Goal: Task Accomplishment & Management: Complete application form

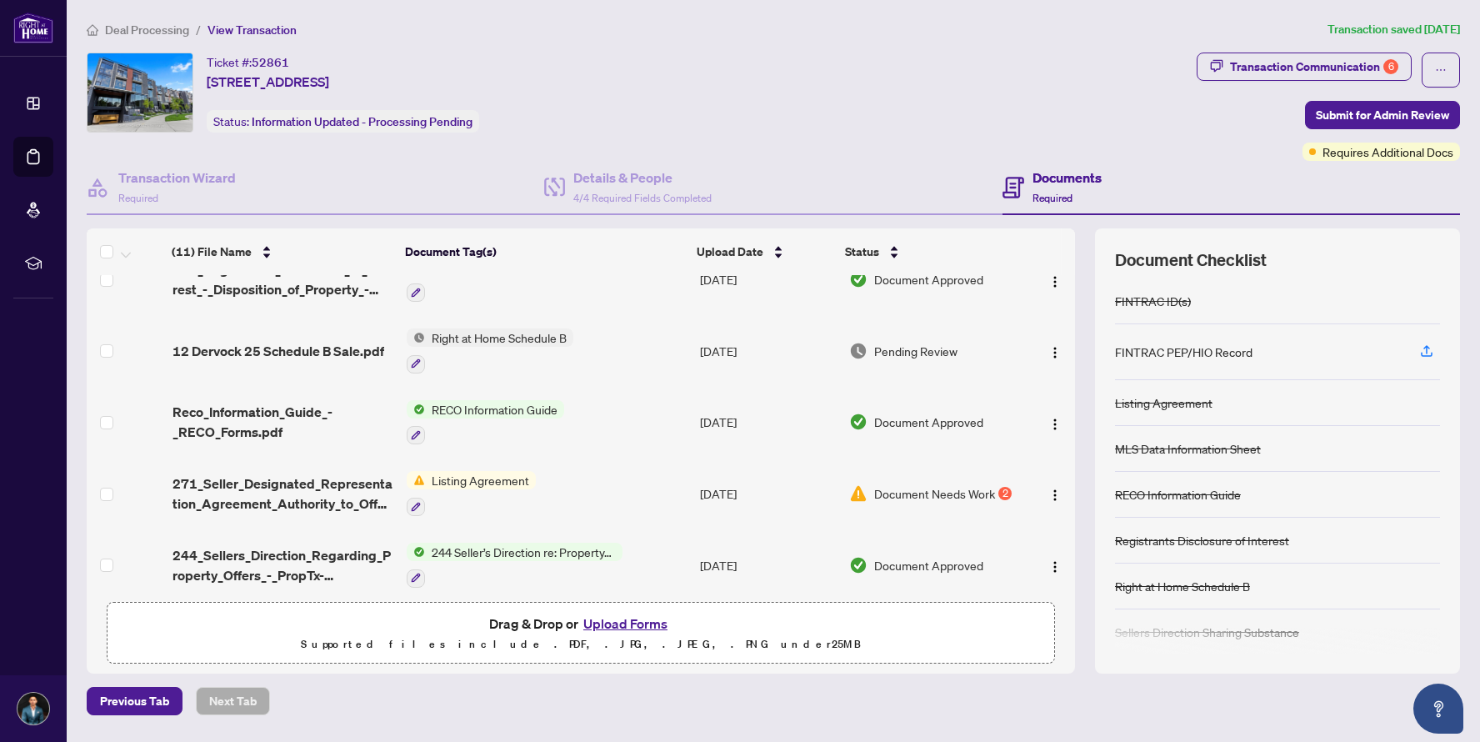
scroll to position [37, 0]
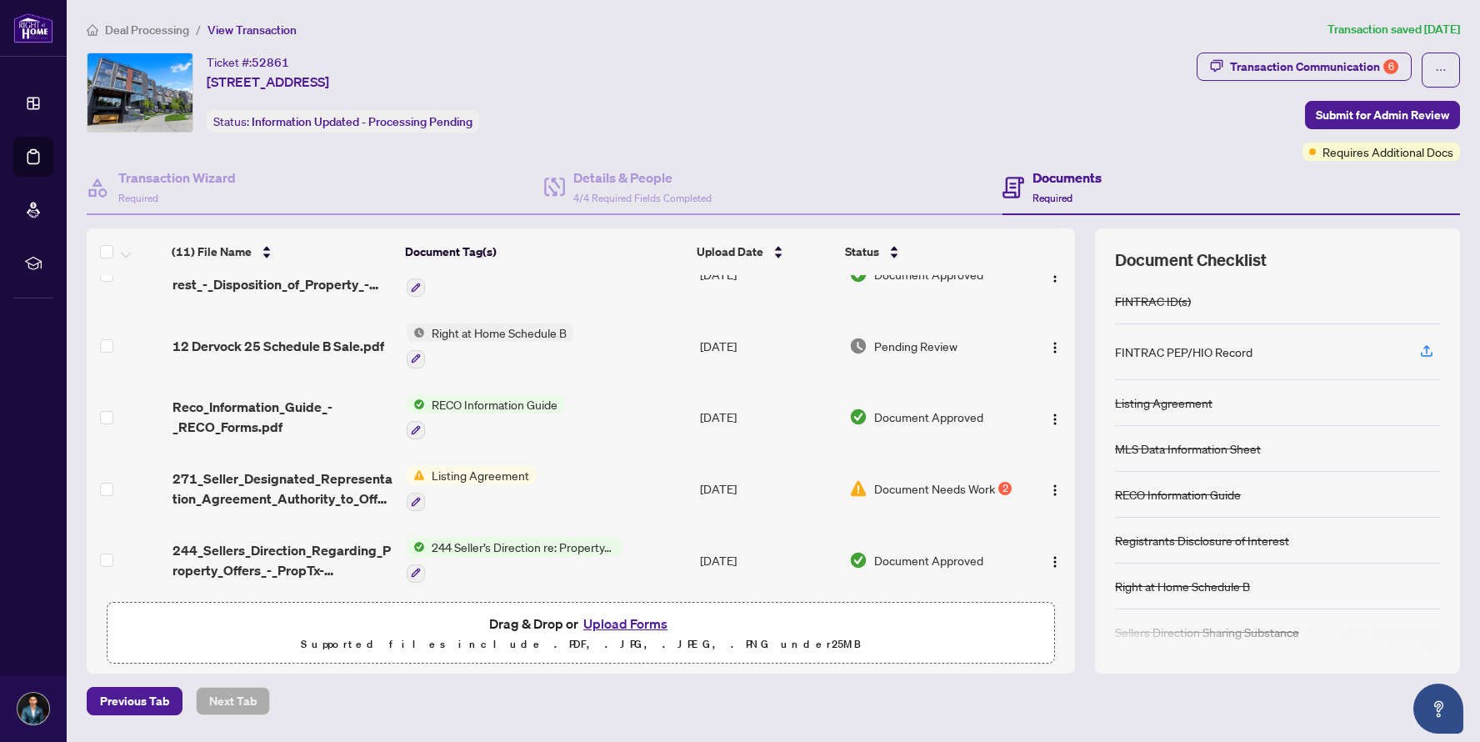
click at [995, 479] on div "Document Needs Work 2" at bounding box center [933, 488] width 168 height 18
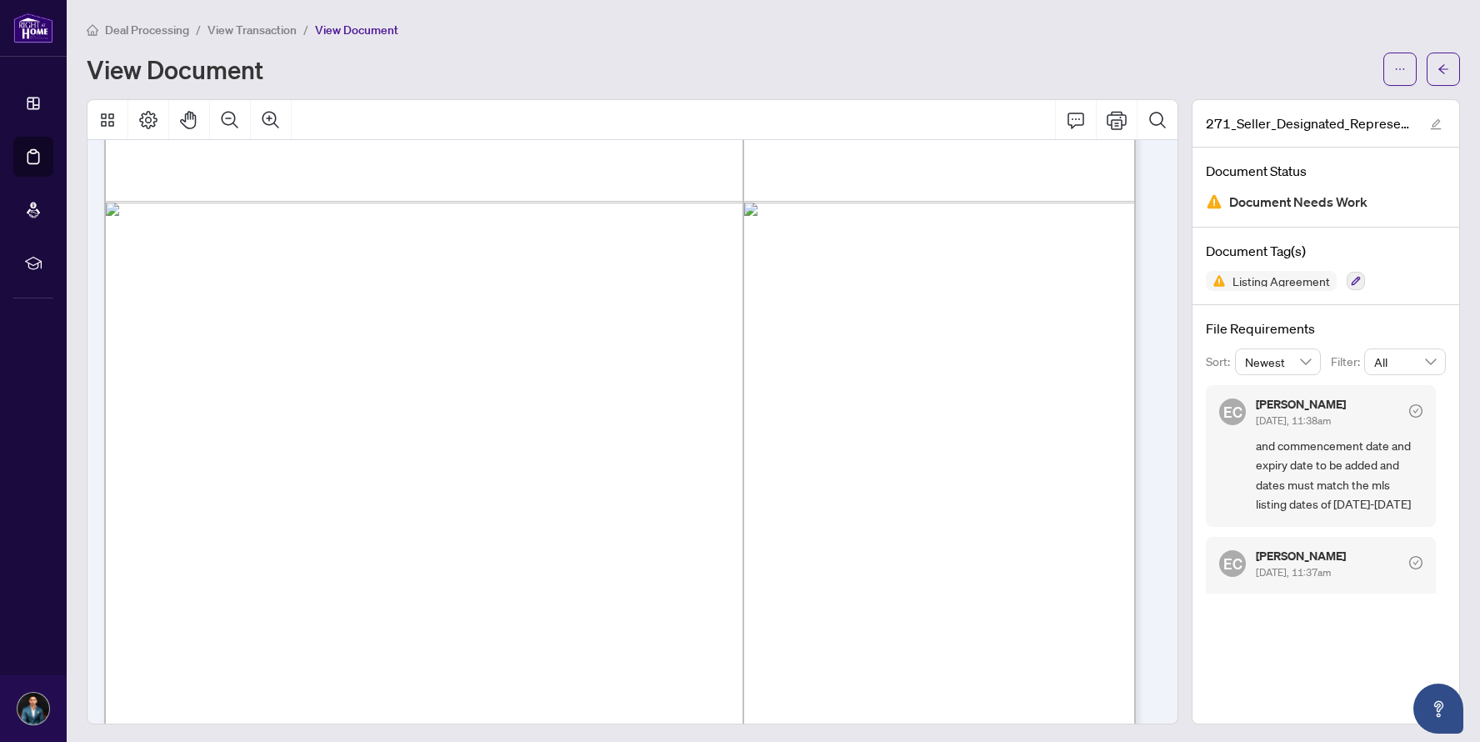
scroll to position [4892, 0]
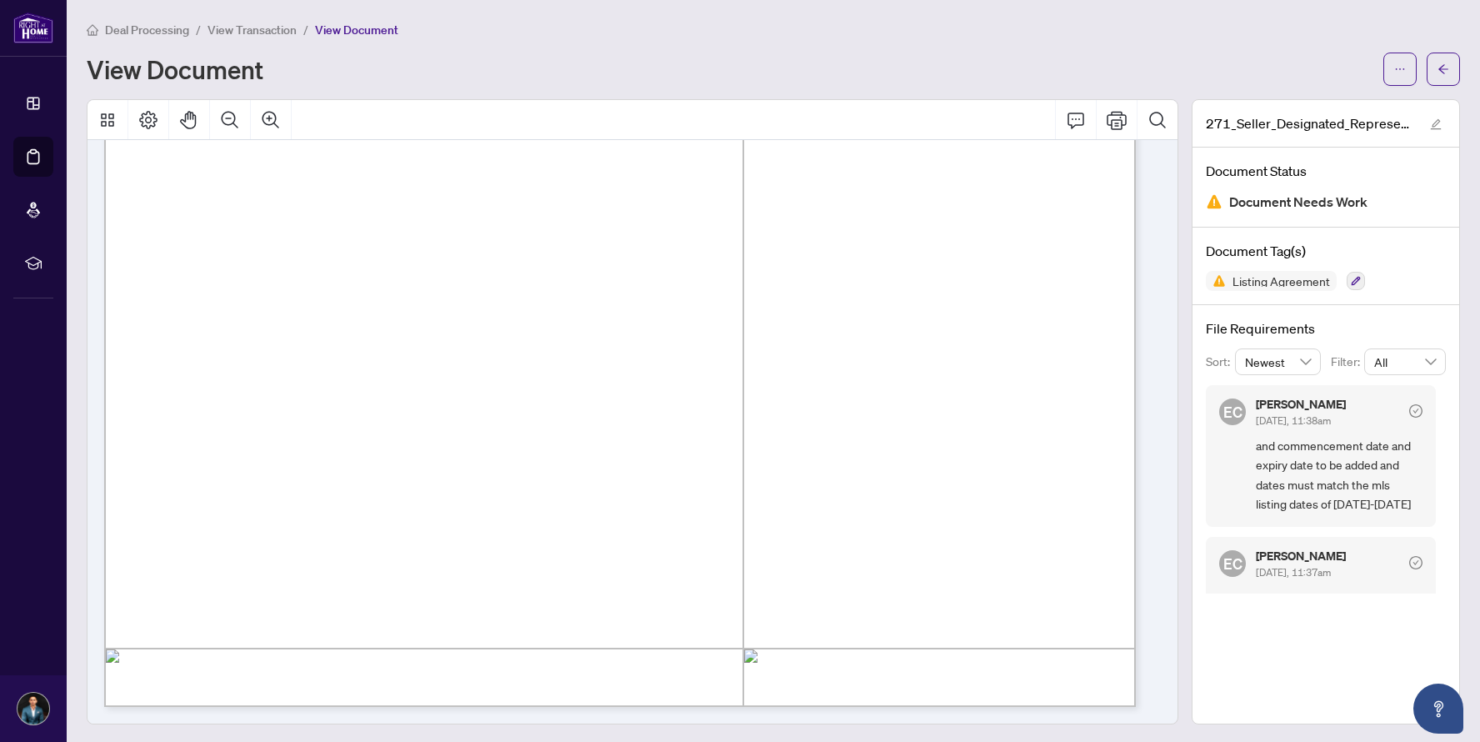
click at [1288, 191] on span "Document Needs Work" at bounding box center [1298, 202] width 138 height 23
drag, startPoint x: 1318, startPoint y: 501, endPoint x: 1396, endPoint y: 498, distance: 78.4
click at [1396, 498] on span "and commencement date and expiry date to be added and dates must match the mls …" at bounding box center [1339, 475] width 167 height 78
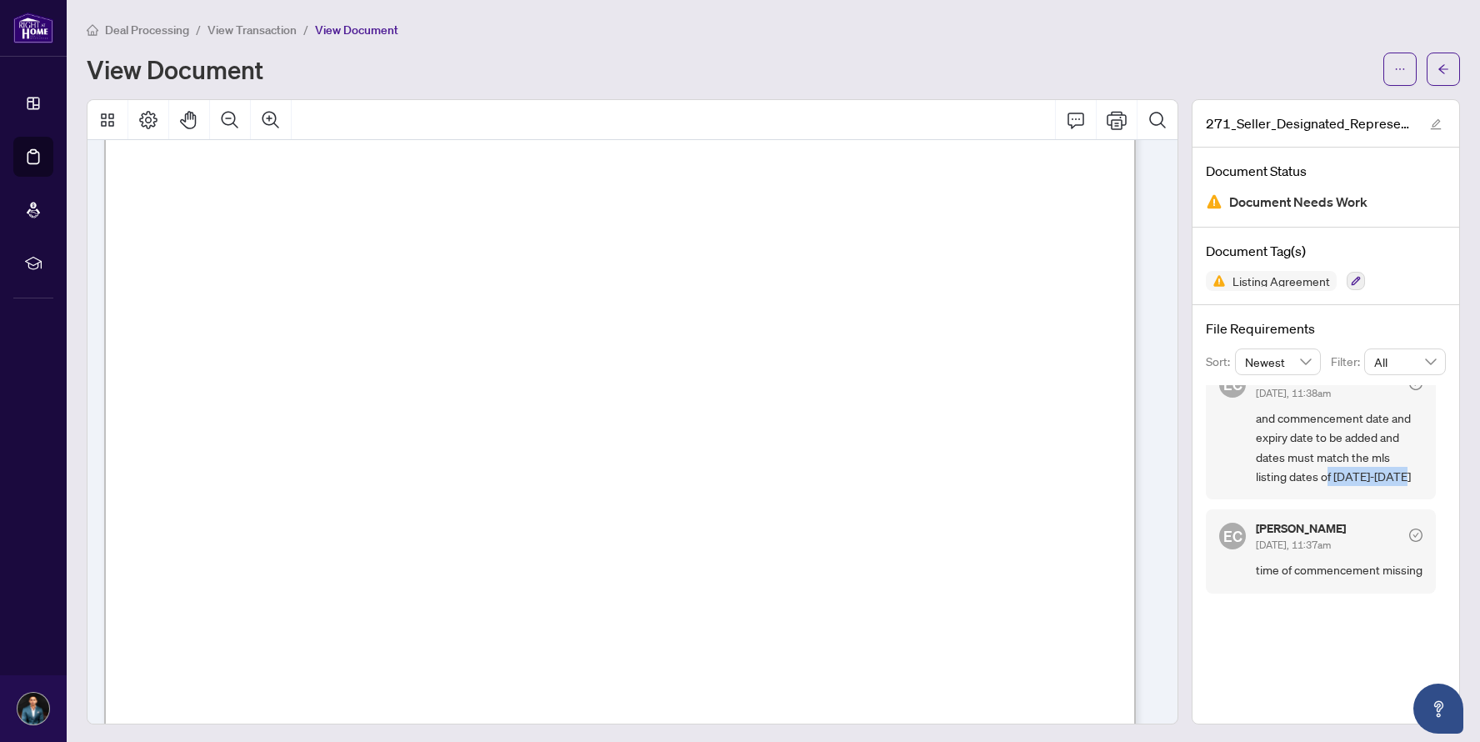
scroll to position [273, 0]
click at [350, 395] on span "at ................................ on the ........................... day of .…" at bounding box center [650, 395] width 811 height 18
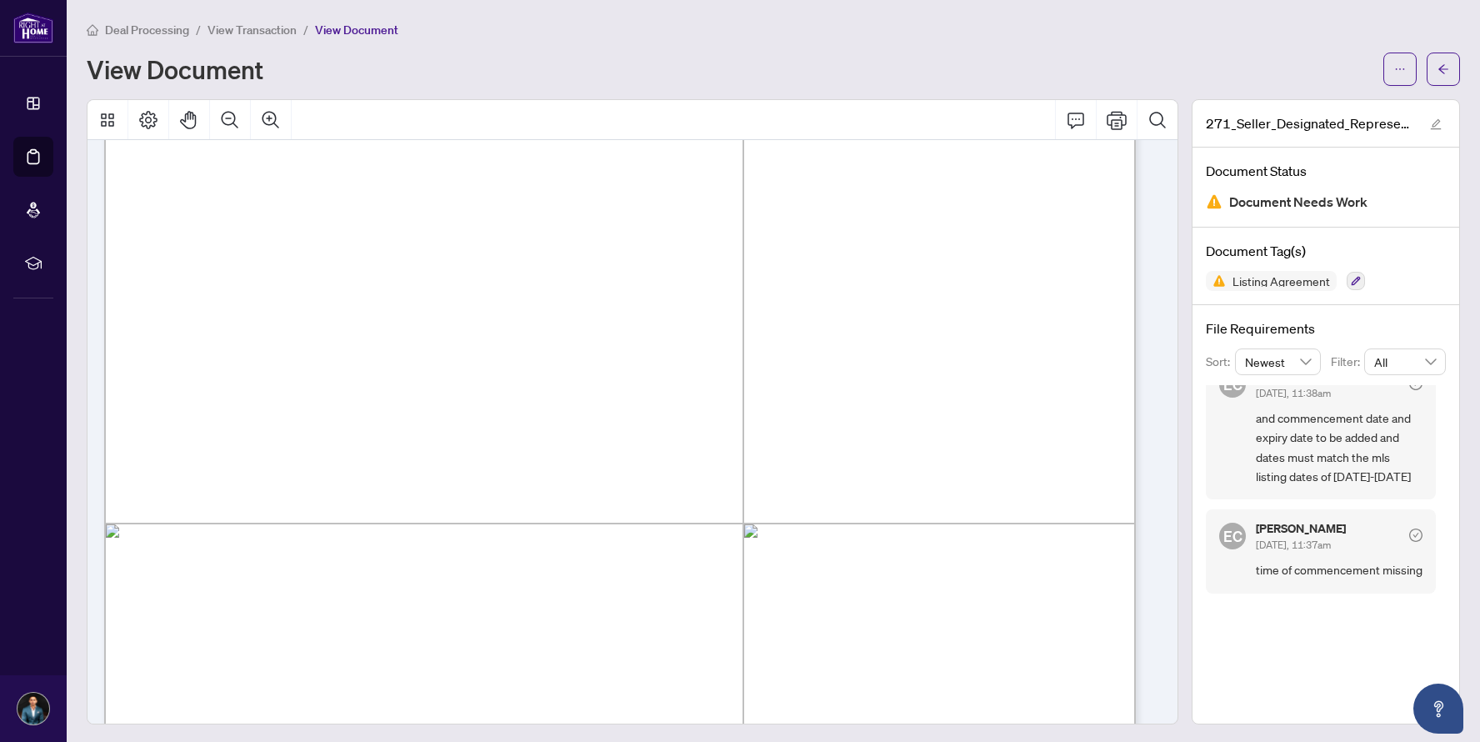
click at [350, 395] on span "at ................................ on the ........................... day of .…" at bounding box center [650, 395] width 811 height 18
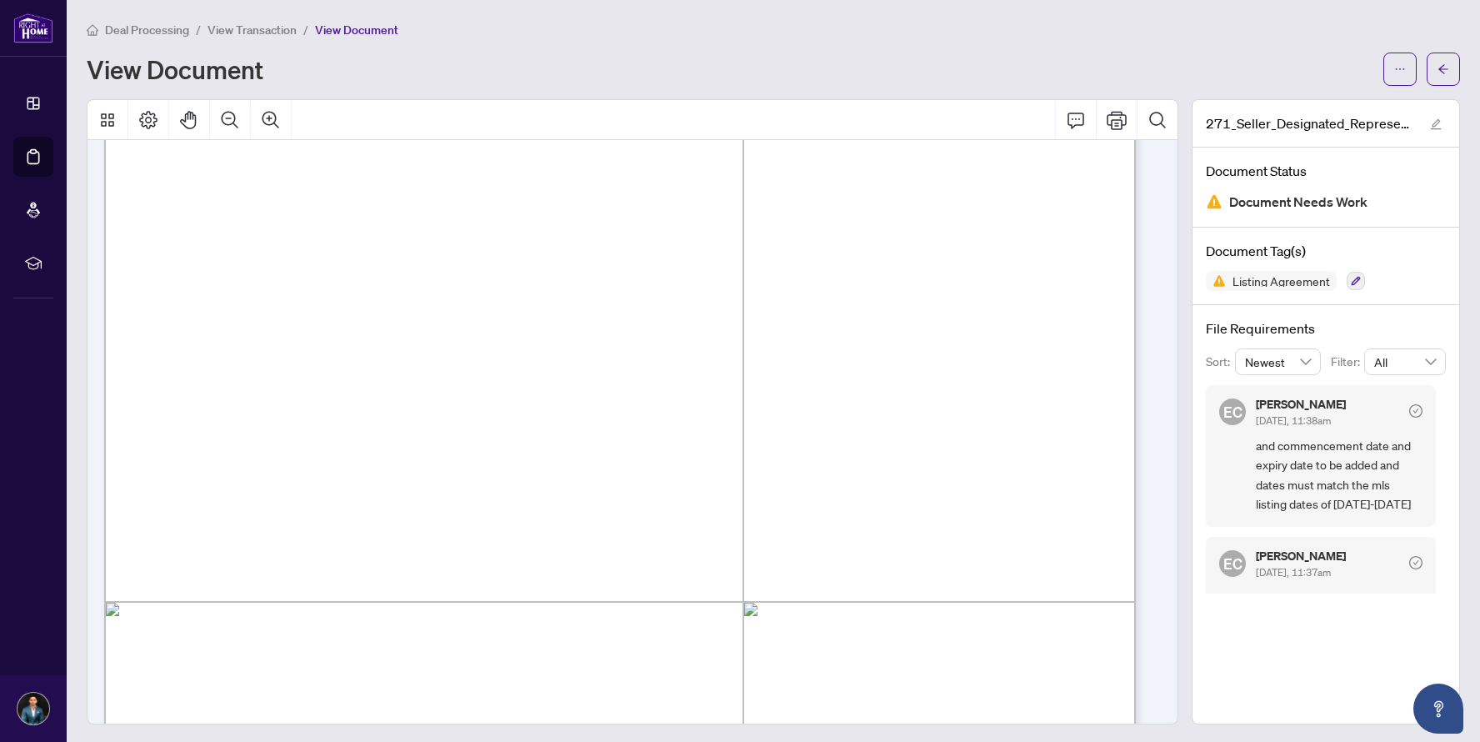
scroll to position [205, 0]
click at [337, 453] on span "at ................................ on the ........................... day of .…" at bounding box center [650, 462] width 811 height 18
click at [405, 492] on span "03" at bounding box center [397, 494] width 16 height 16
click at [396, 490] on span "03" at bounding box center [397, 494] width 16 height 16
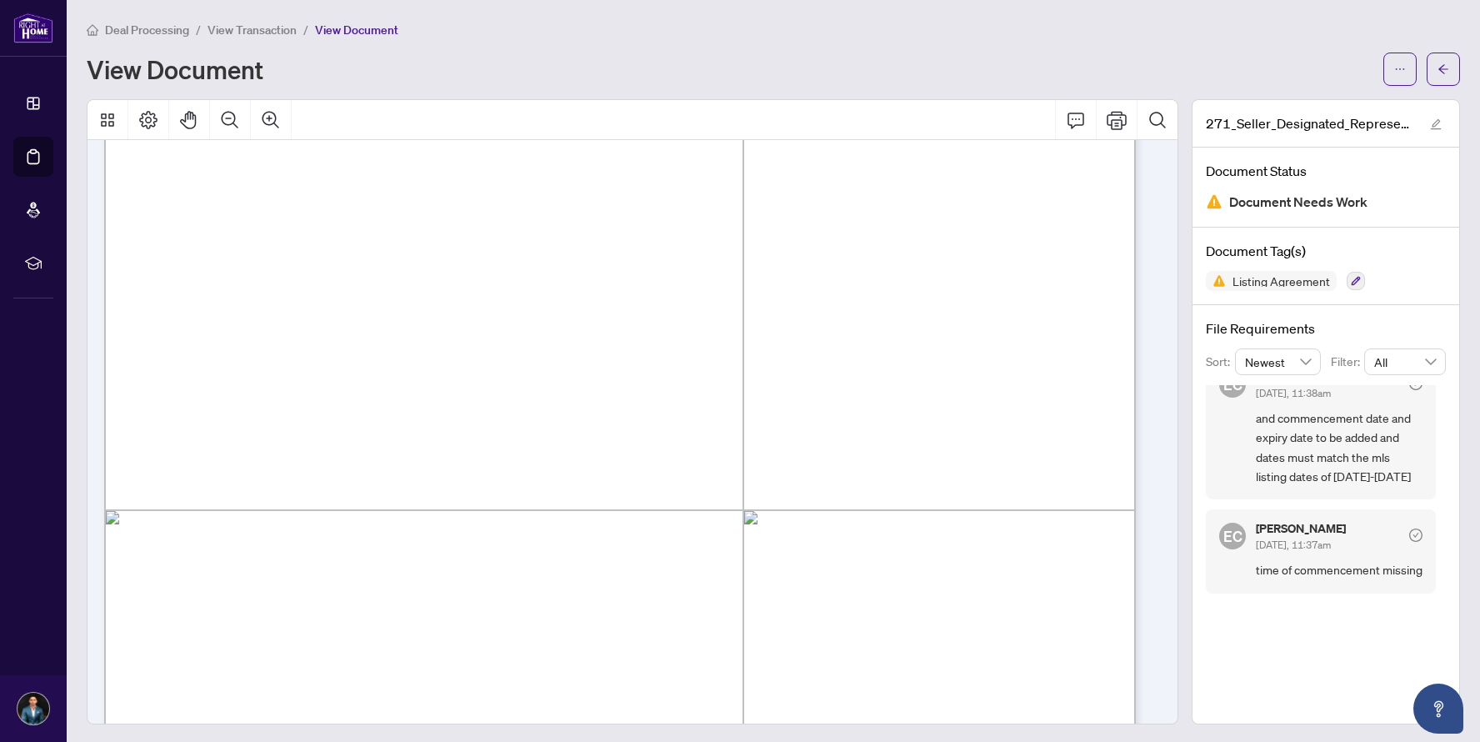
scroll to position [288, 0]
click at [163, 112] on button "Page Layout" at bounding box center [148, 120] width 40 height 40
click at [1430, 126] on icon "edit" at bounding box center [1436, 124] width 12 height 12
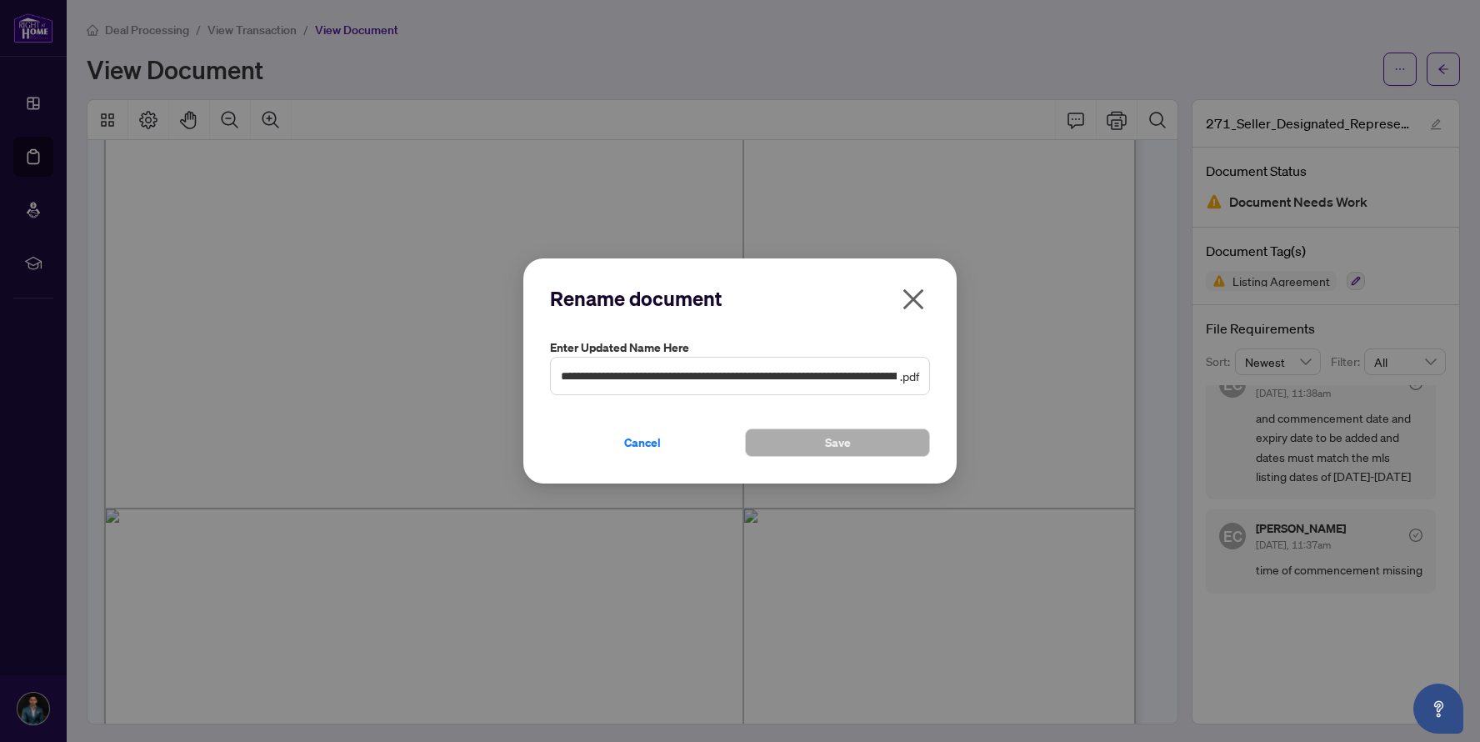
click at [915, 295] on icon "close" at bounding box center [913, 299] width 21 height 21
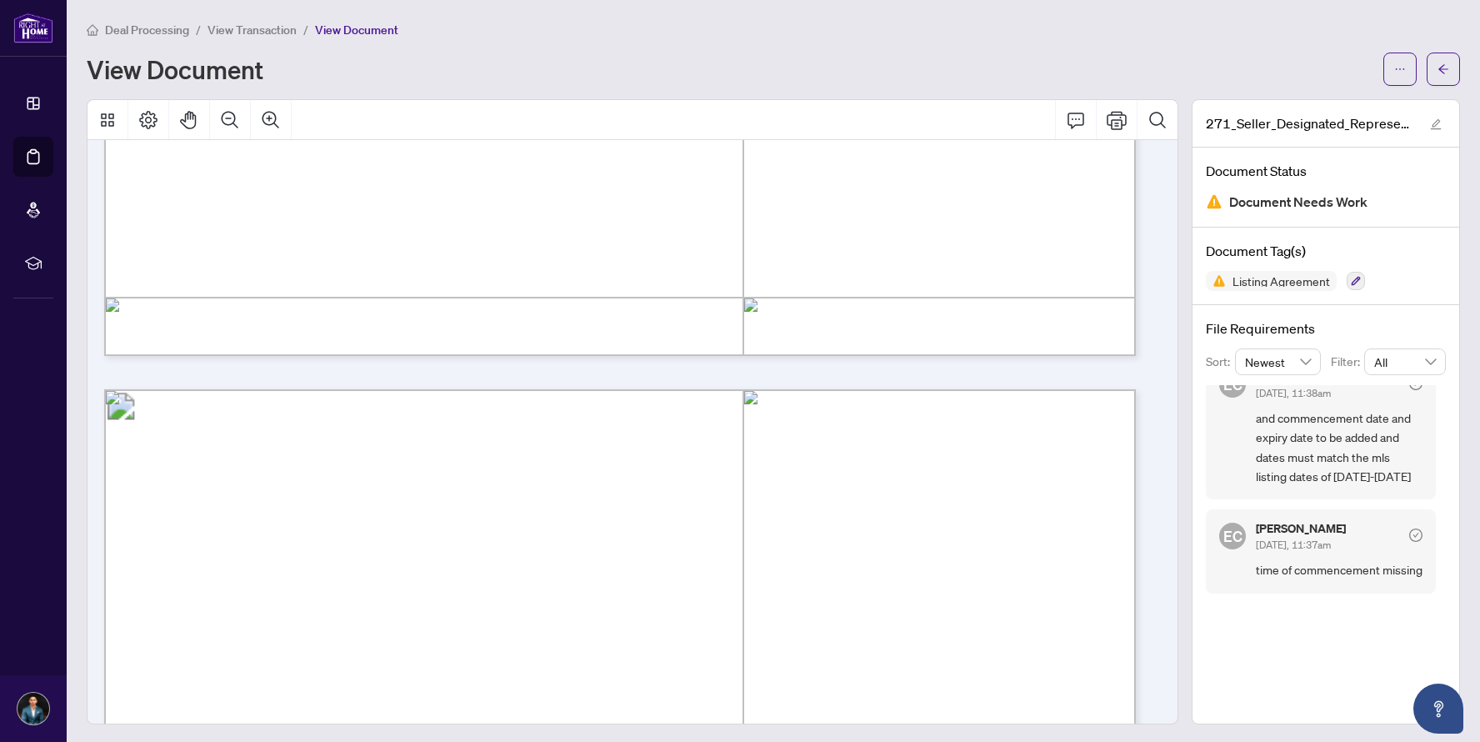
scroll to position [3235, 0]
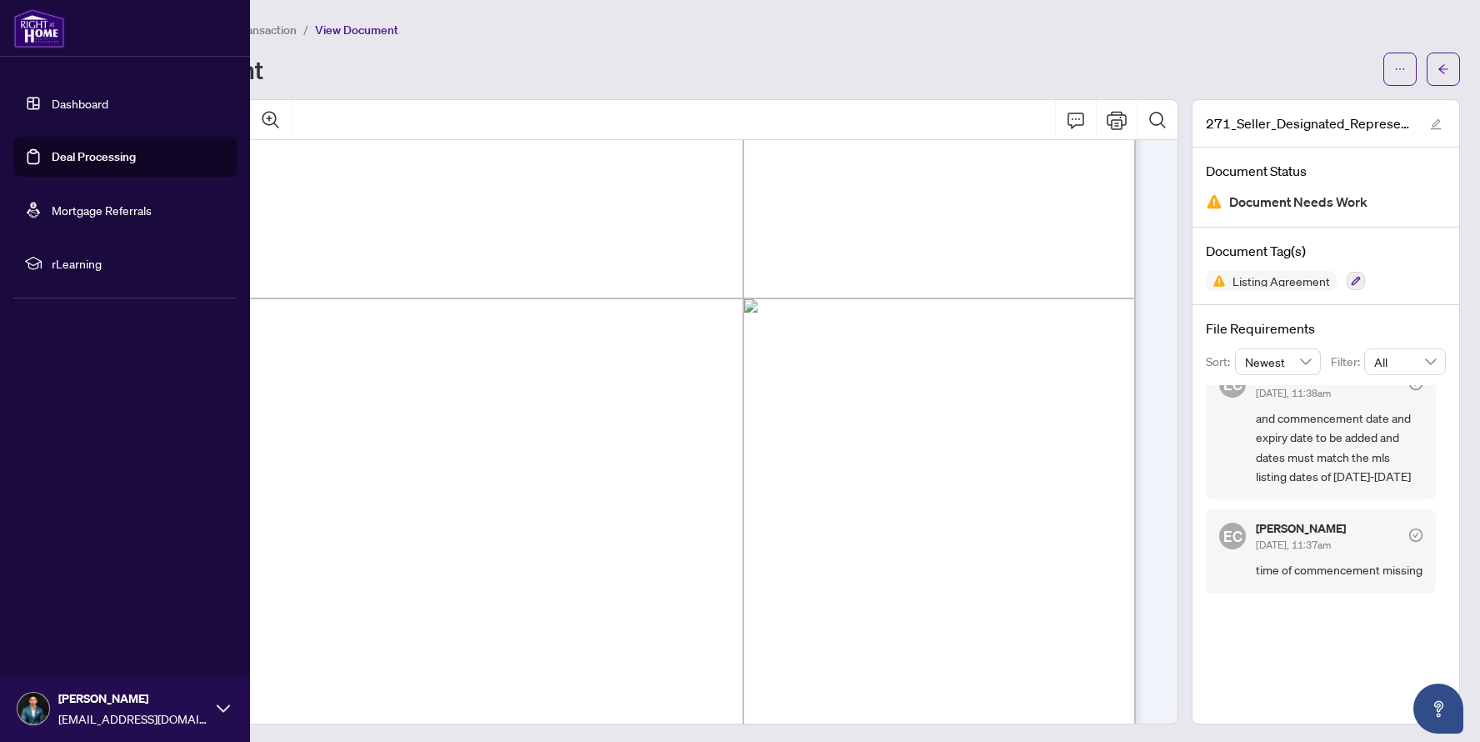
click at [53, 103] on link "Dashboard" at bounding box center [80, 103] width 57 height 15
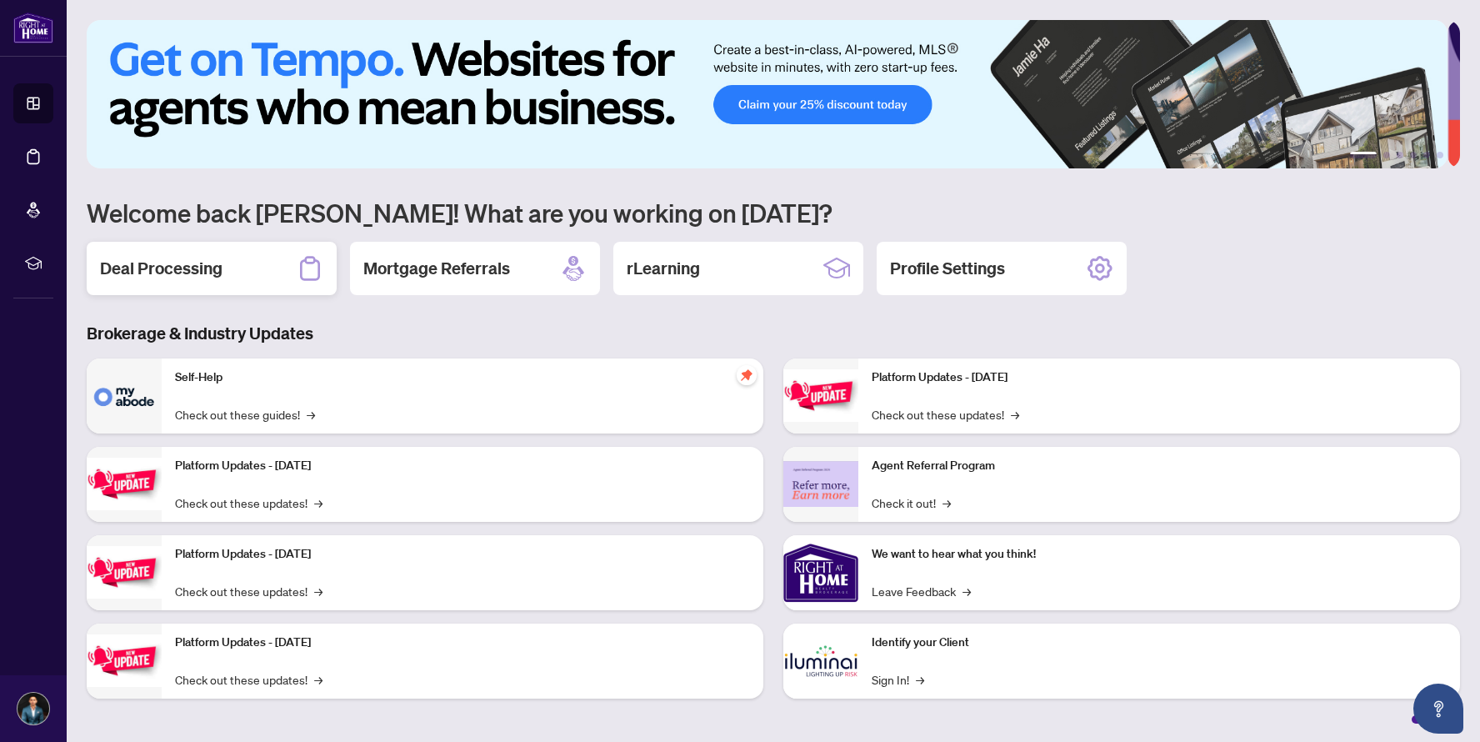
click at [209, 287] on div "Deal Processing" at bounding box center [212, 268] width 250 height 53
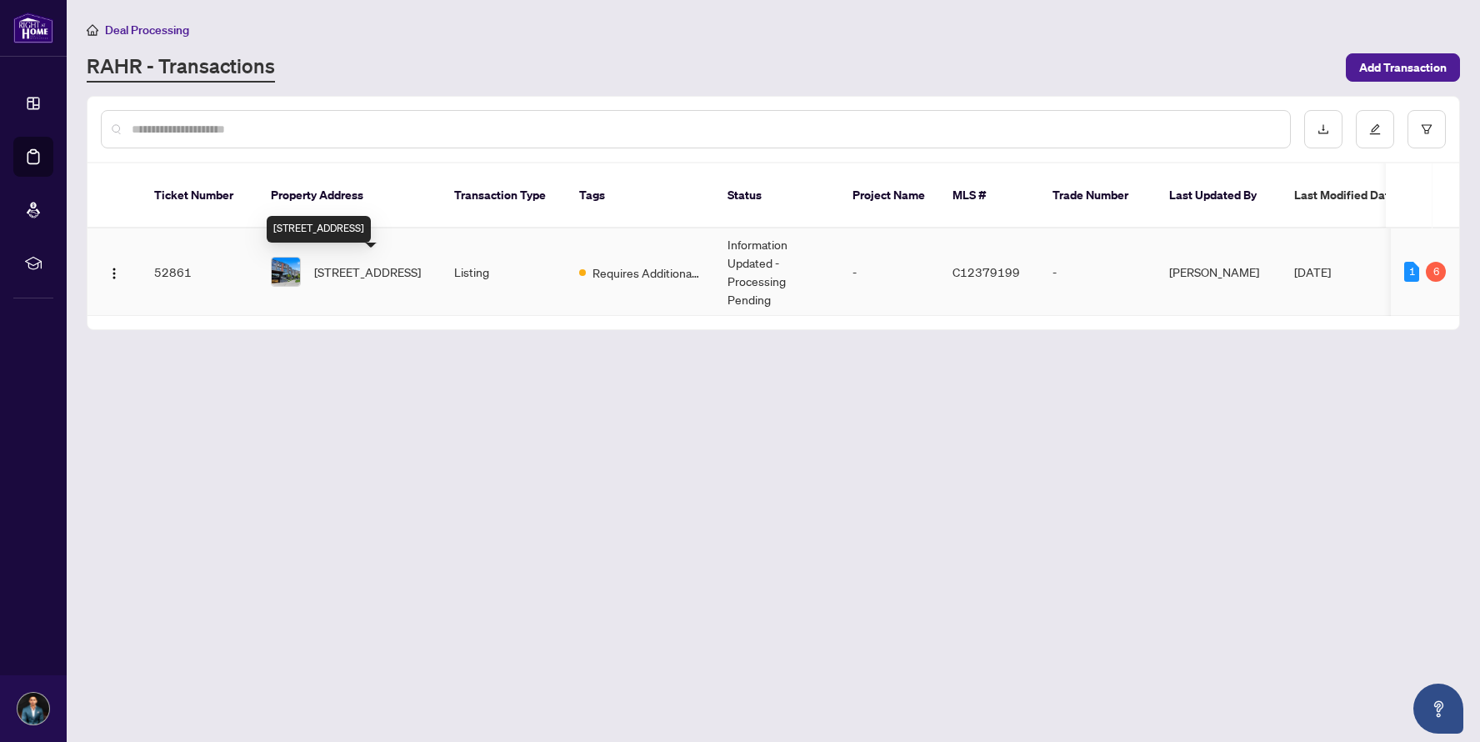
click at [364, 263] on span "[STREET_ADDRESS]" at bounding box center [367, 272] width 107 height 18
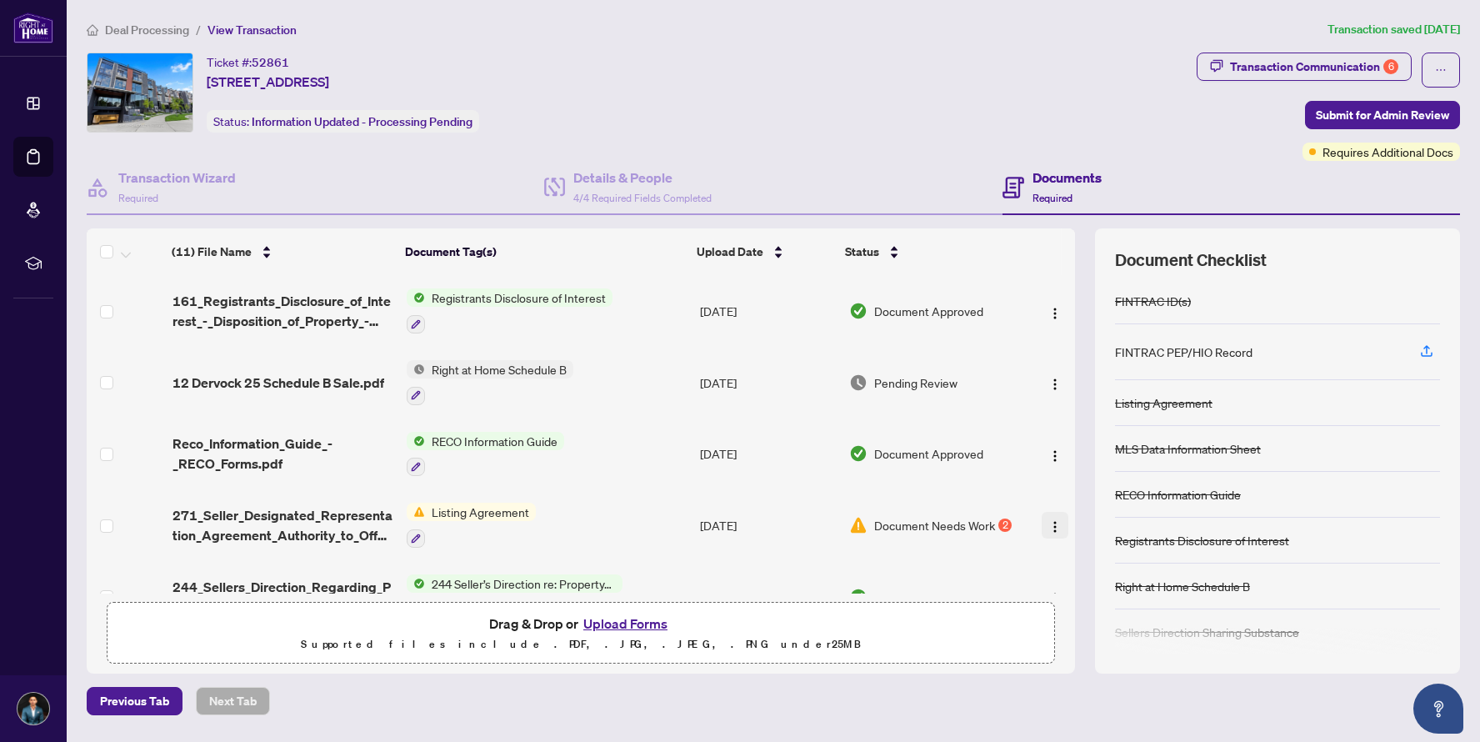
click at [1055, 520] on img "button" at bounding box center [1054, 526] width 13 height 13
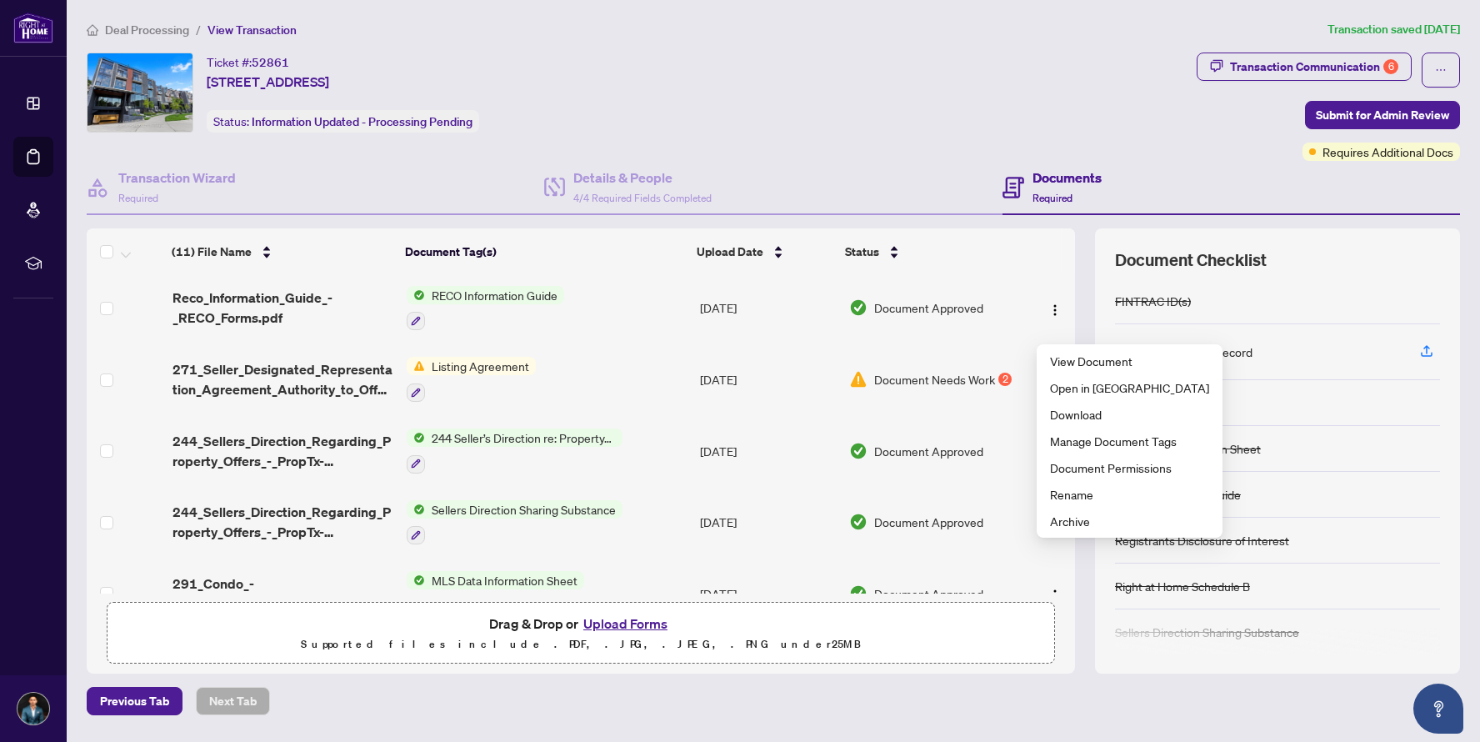
scroll to position [192, 0]
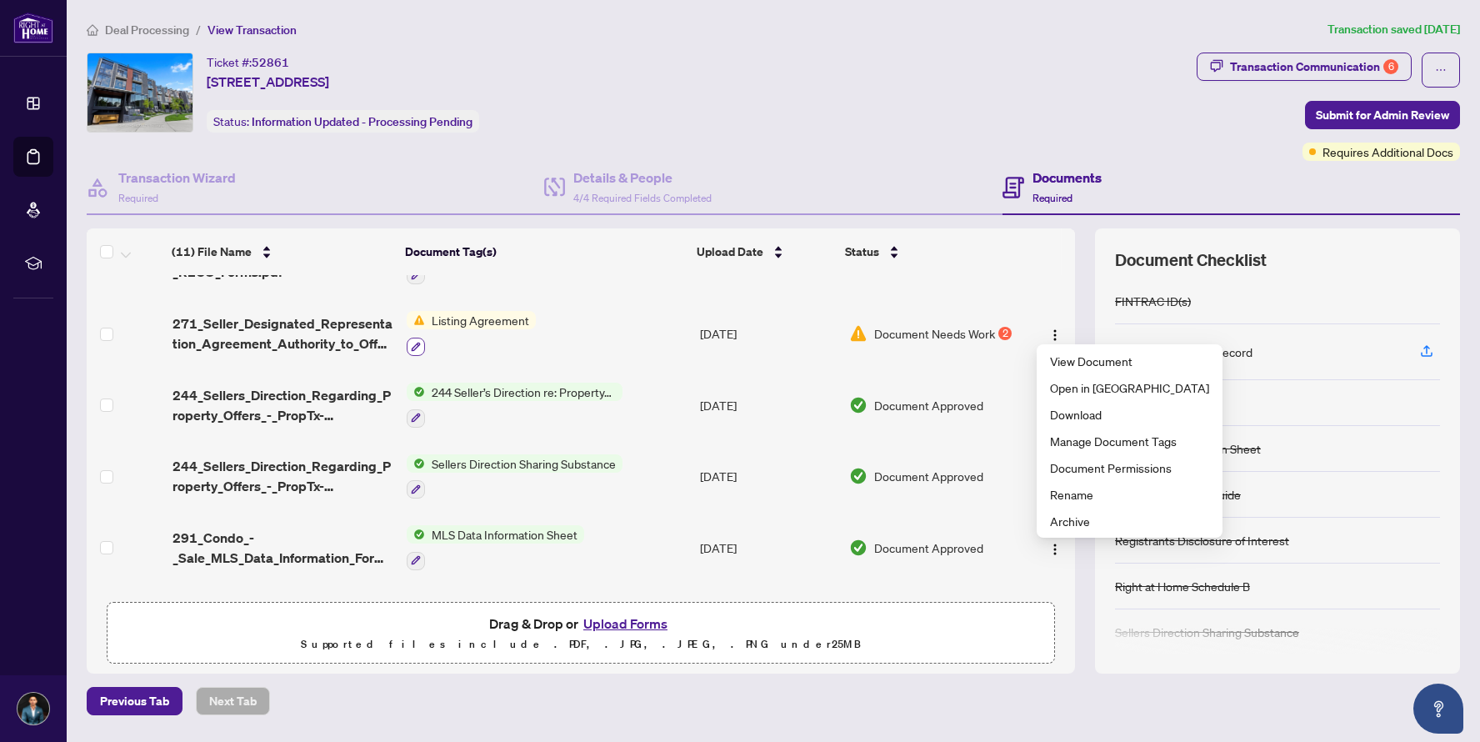
click at [423, 338] on button "button" at bounding box center [416, 347] width 18 height 18
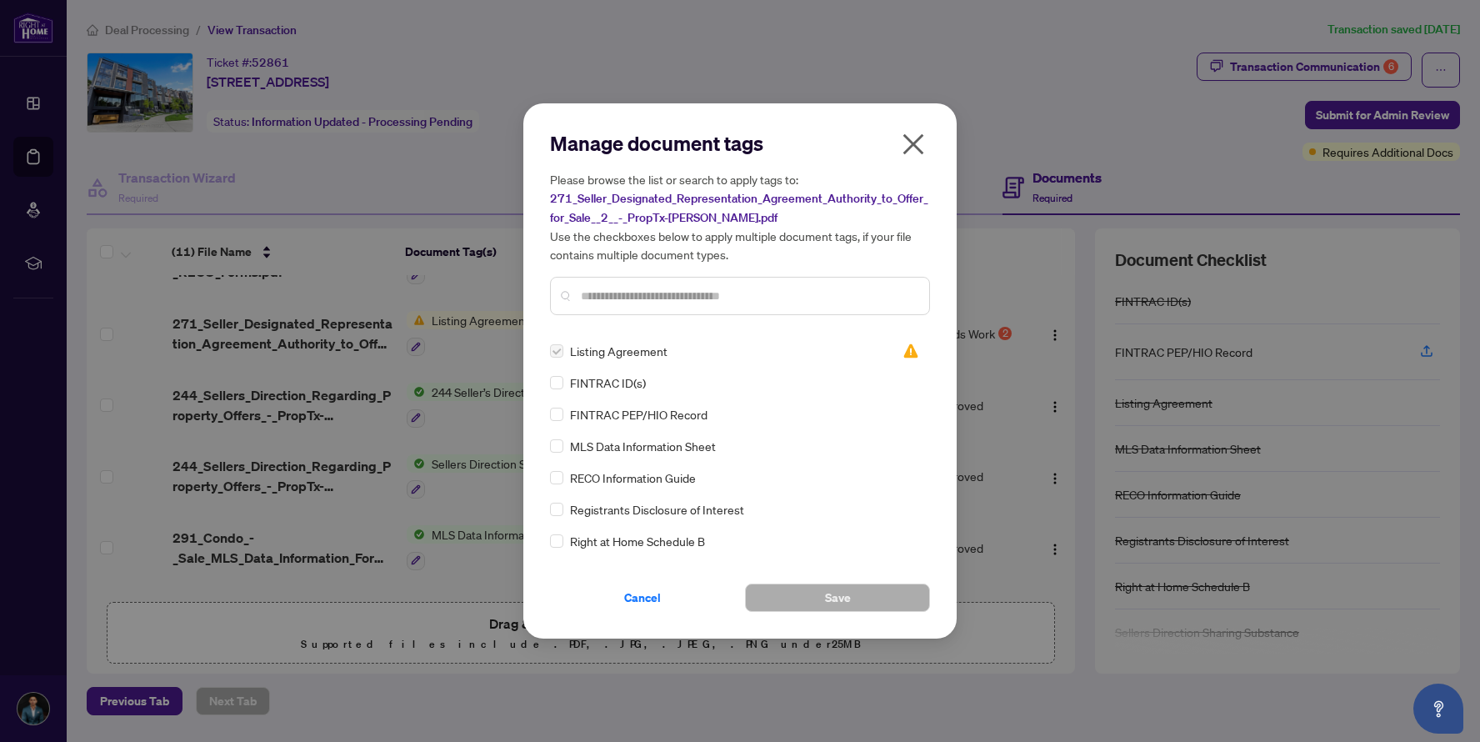
click at [908, 154] on icon "close" at bounding box center [913, 144] width 27 height 27
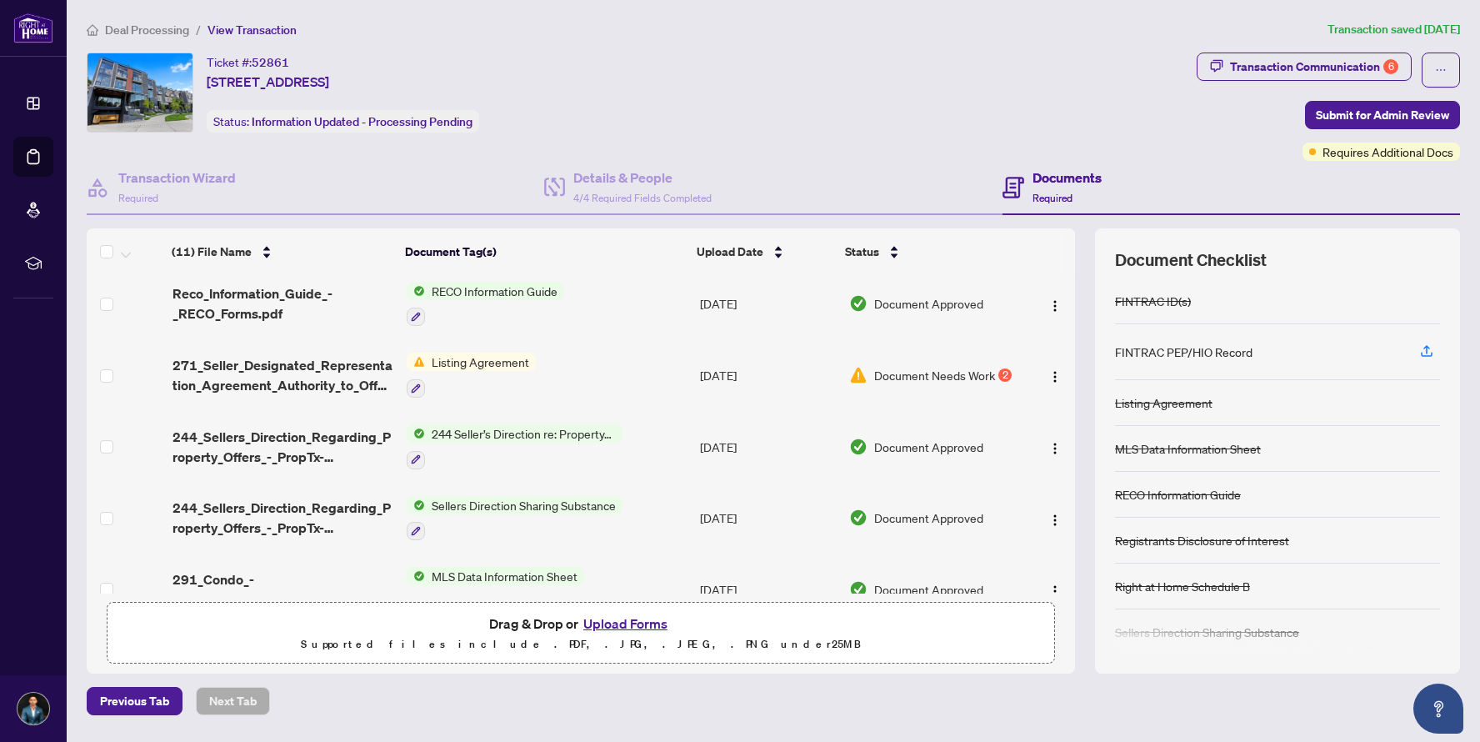
scroll to position [0, 0]
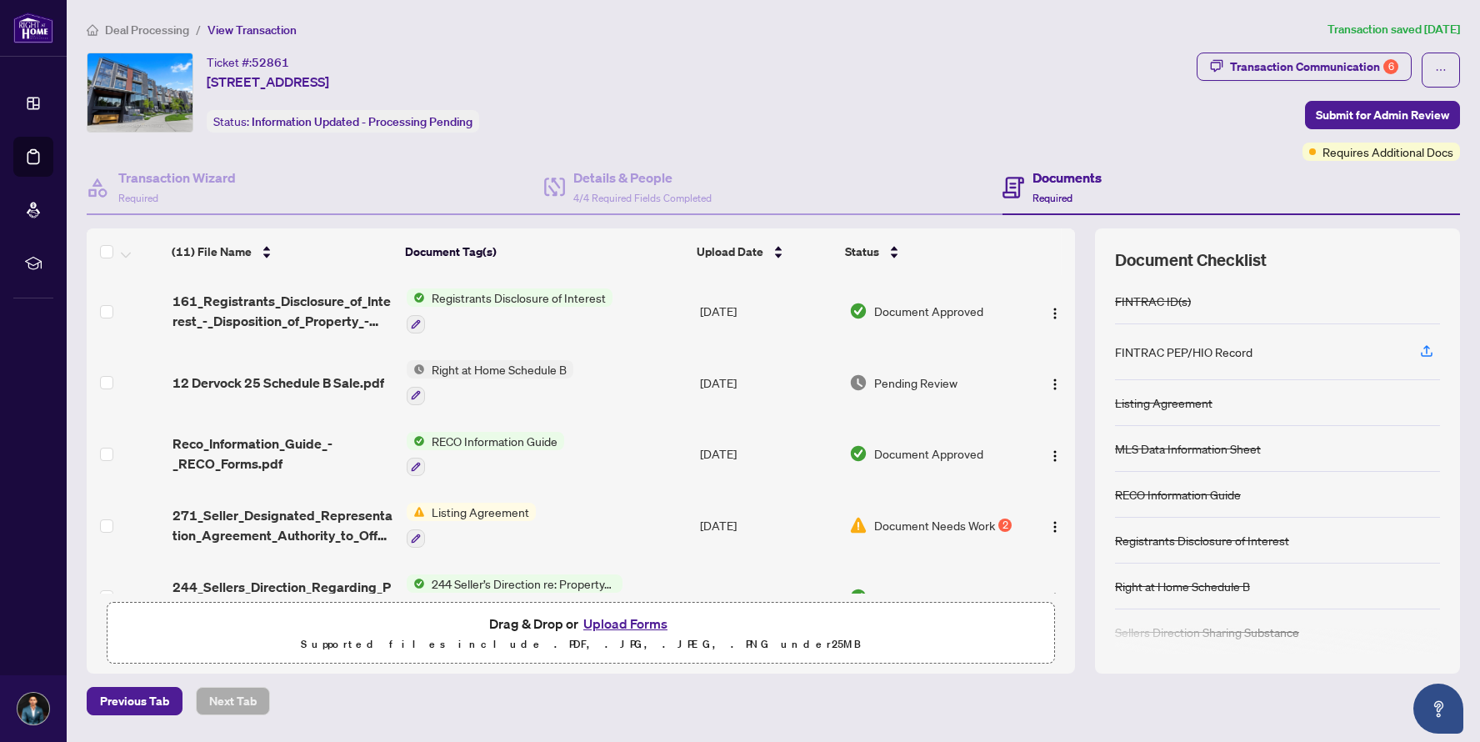
click at [939, 525] on span "Document Needs Work" at bounding box center [934, 525] width 121 height 18
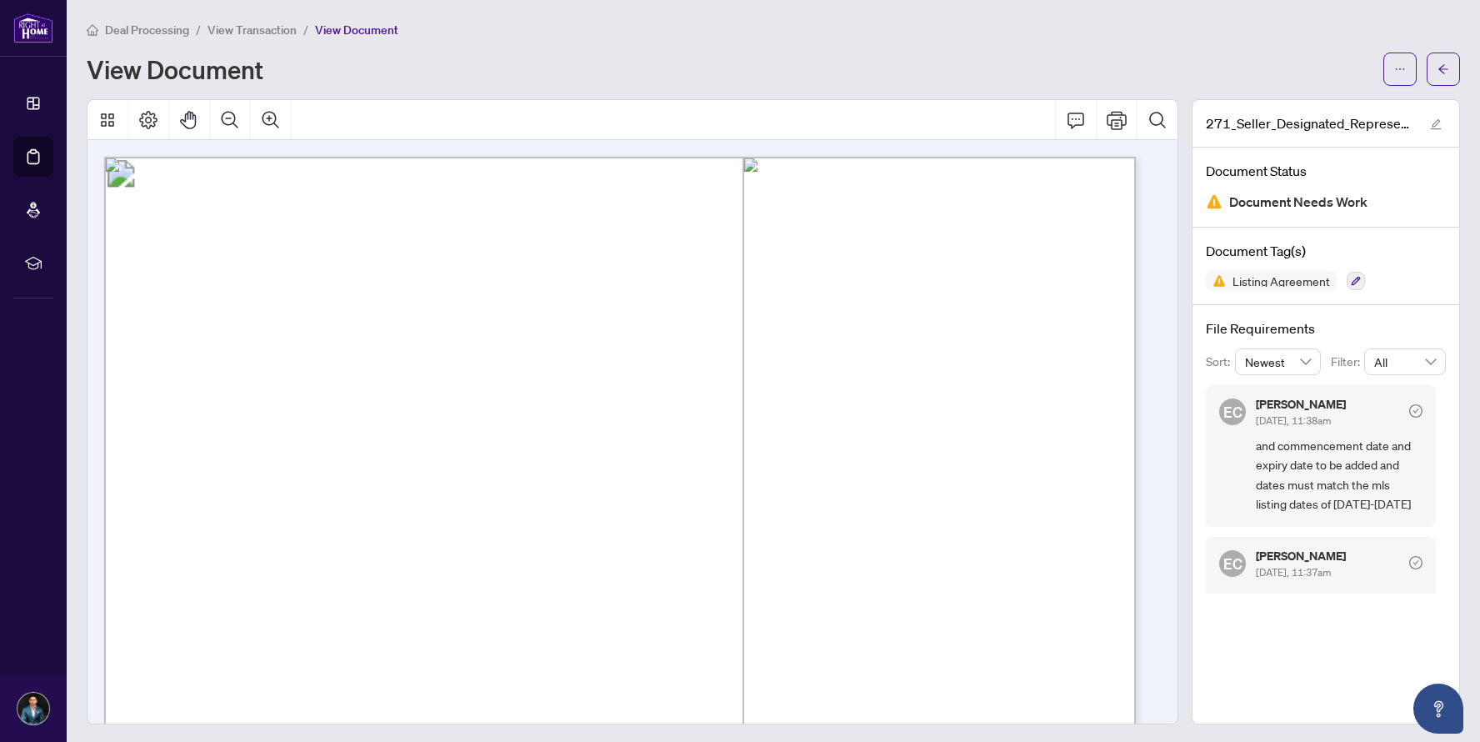
drag, startPoint x: 1424, startPoint y: 117, endPoint x: 1245, endPoint y: 60, distance: 187.9
click at [1245, 60] on div "Deal Processing / View Transaction / View Document View Document 271_Seller_Des…" at bounding box center [773, 372] width 1373 height 704
click at [1383, 68] on button "button" at bounding box center [1399, 69] width 33 height 33
click at [1333, 209] on span "Archive" at bounding box center [1327, 212] width 127 height 18
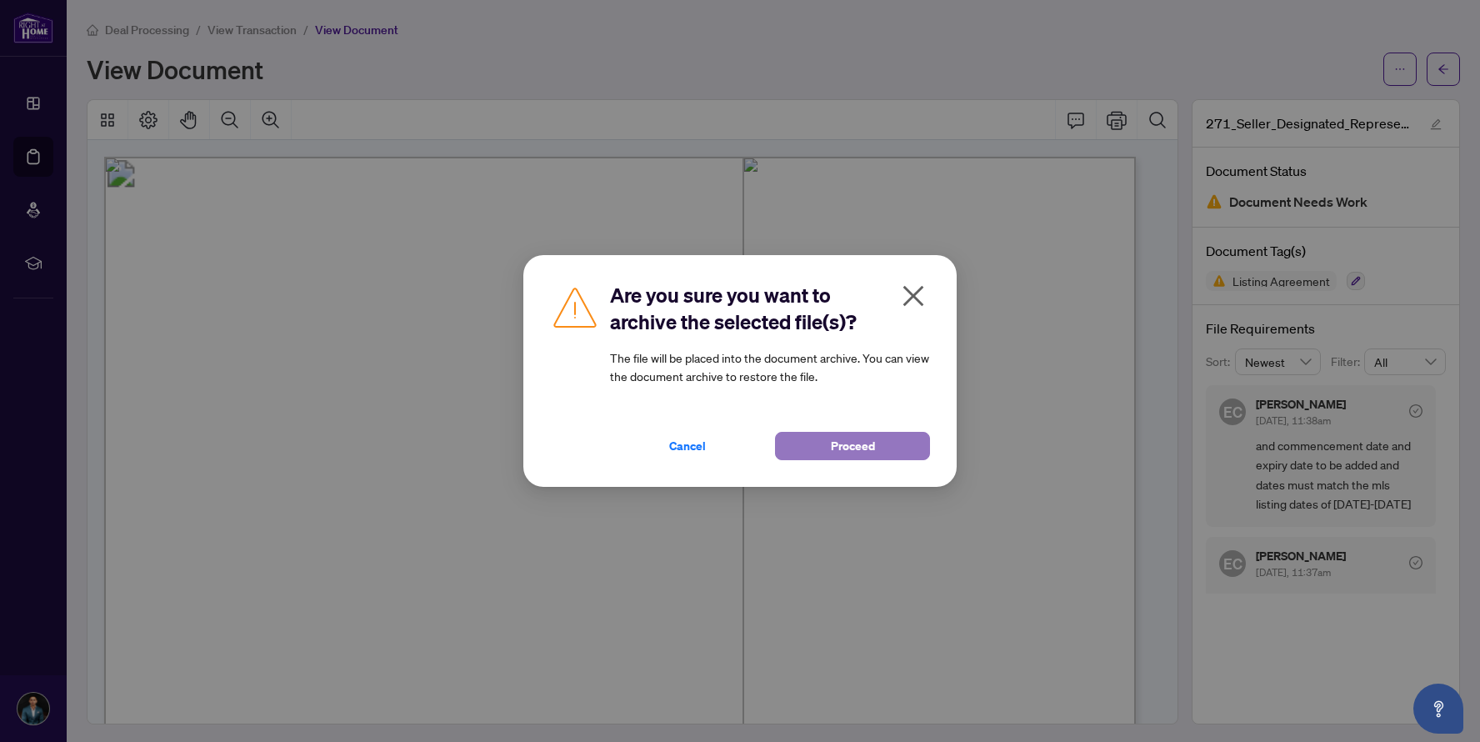
click at [828, 452] on button "Proceed" at bounding box center [852, 446] width 155 height 28
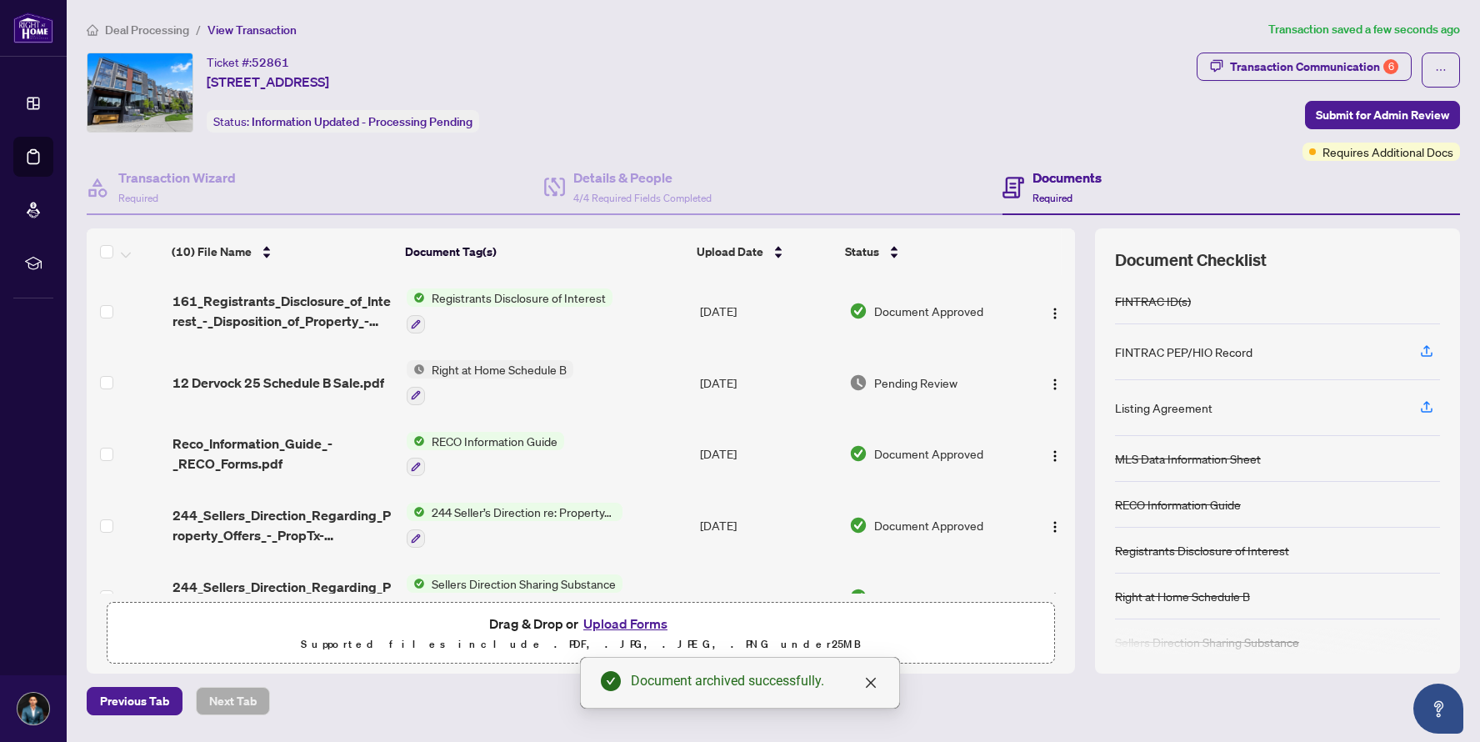
scroll to position [10, 0]
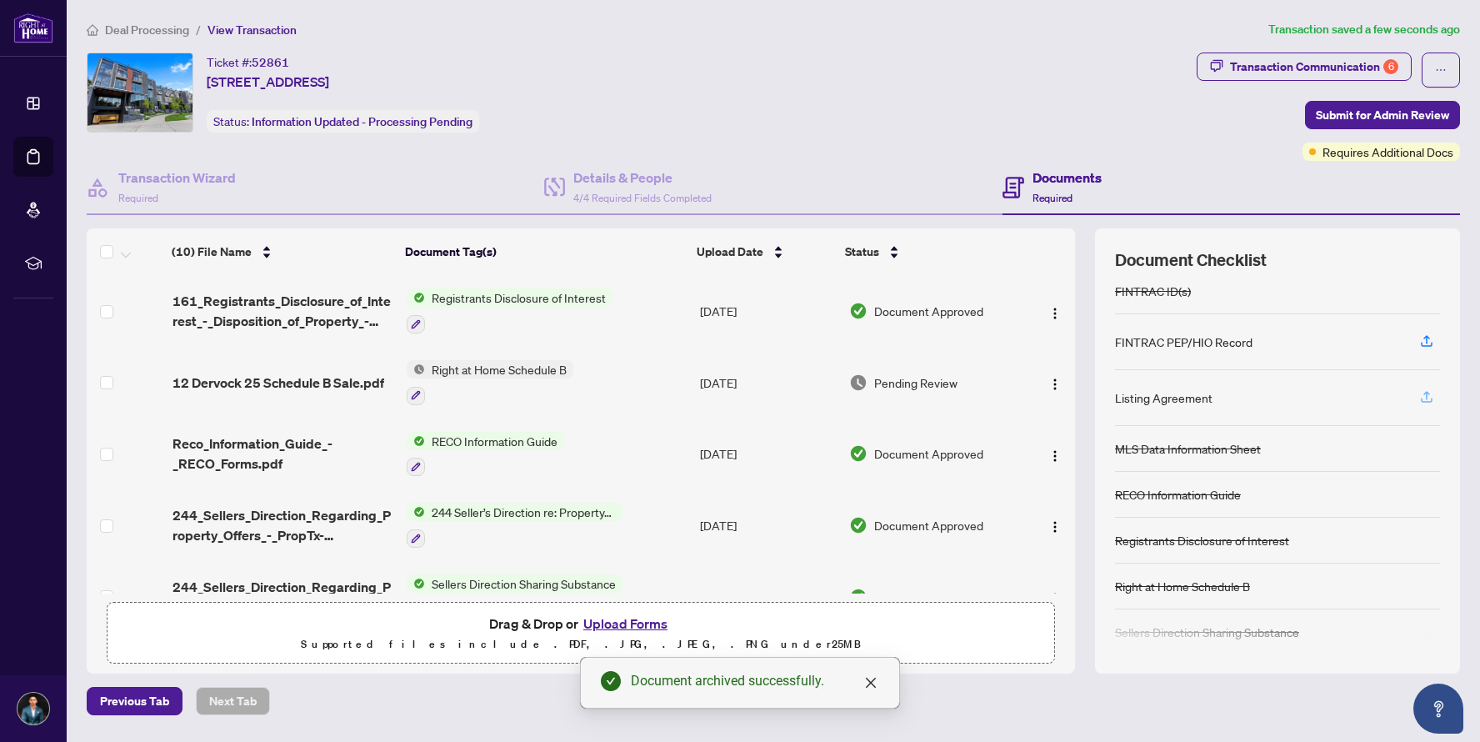
drag, startPoint x: 1448, startPoint y: 403, endPoint x: 1427, endPoint y: 399, distance: 22.1
click at [1427, 399] on div "Document Checklist FINTRAC ID(s) FINTRAC PEP/HIO Record Listing Agreement MLS D…" at bounding box center [1277, 450] width 365 height 445
click at [1427, 399] on icon "button" at bounding box center [1427, 400] width 12 height 4
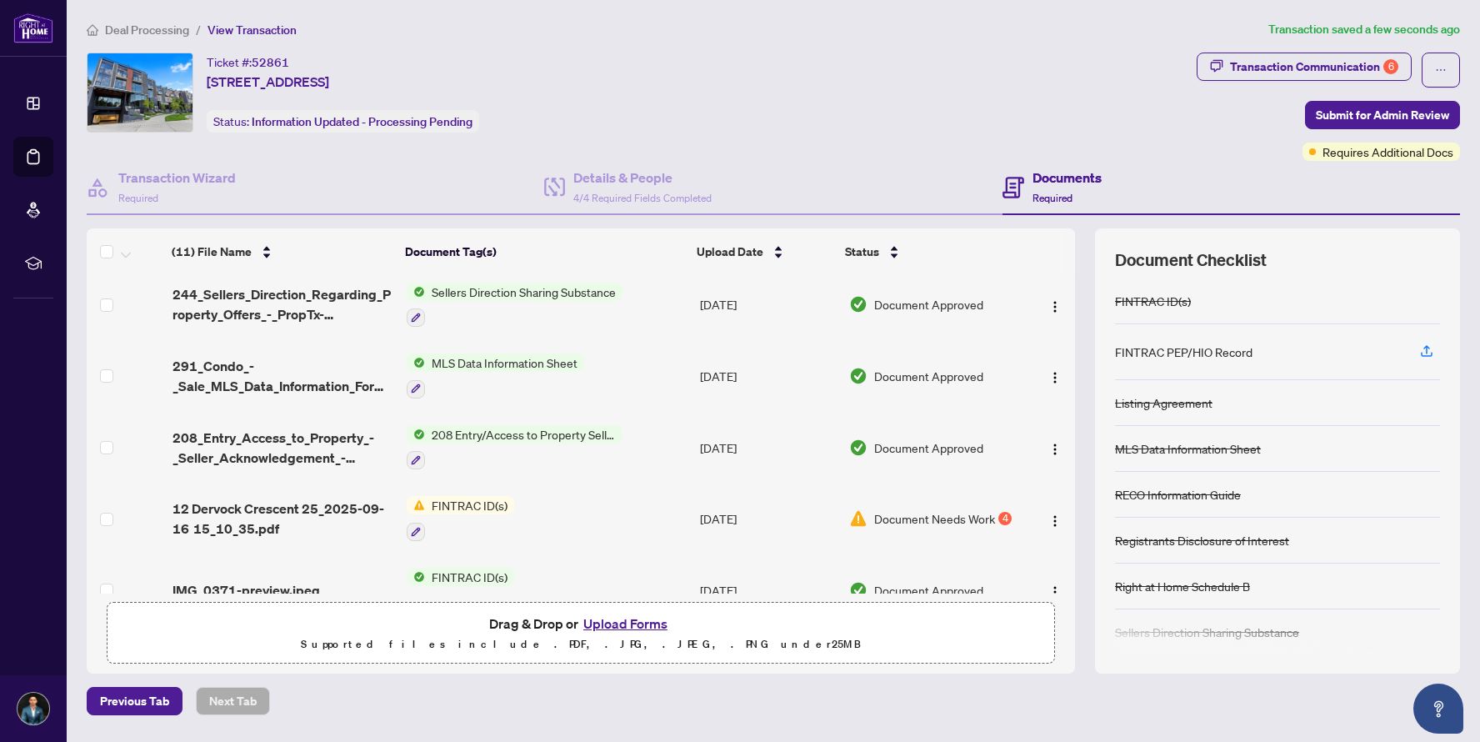
scroll to position [461, 0]
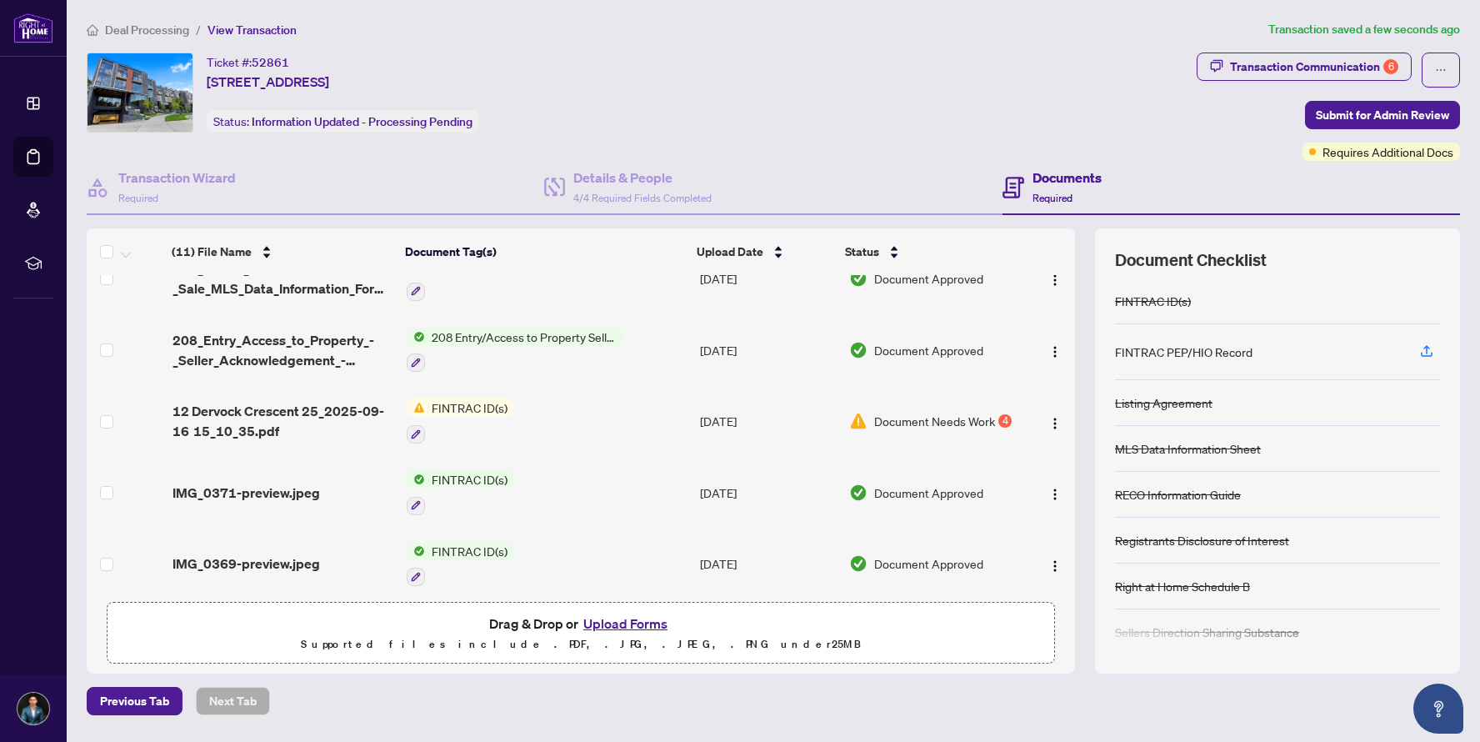
click at [988, 412] on span "Document Needs Work" at bounding box center [934, 421] width 121 height 18
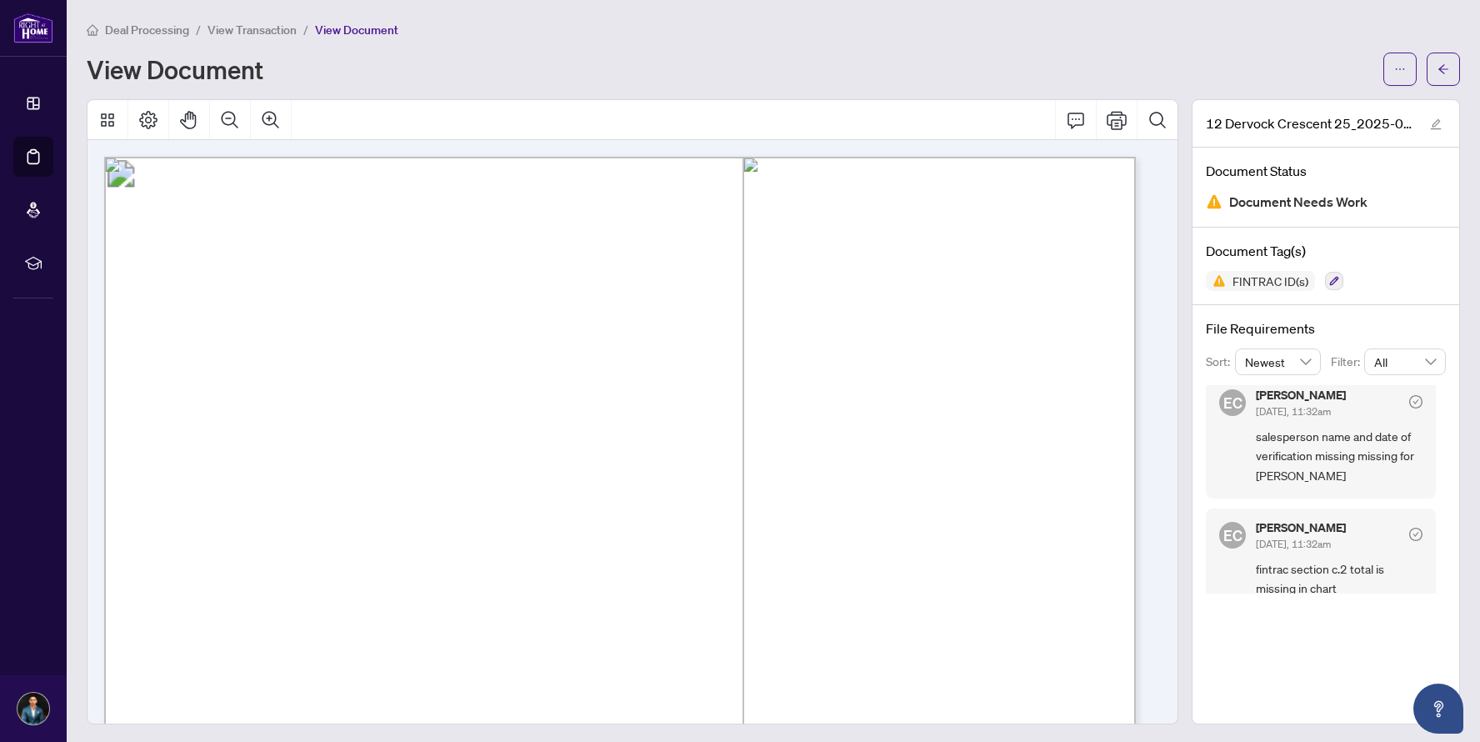
scroll to position [147, 0]
drag, startPoint x: 1234, startPoint y: 428, endPoint x: 1391, endPoint y: 460, distance: 160.0
click at [1391, 460] on div "EC [PERSON_NAME] [DATE], 11:32am salesperson name and date of verification miss…" at bounding box center [1321, 432] width 230 height 123
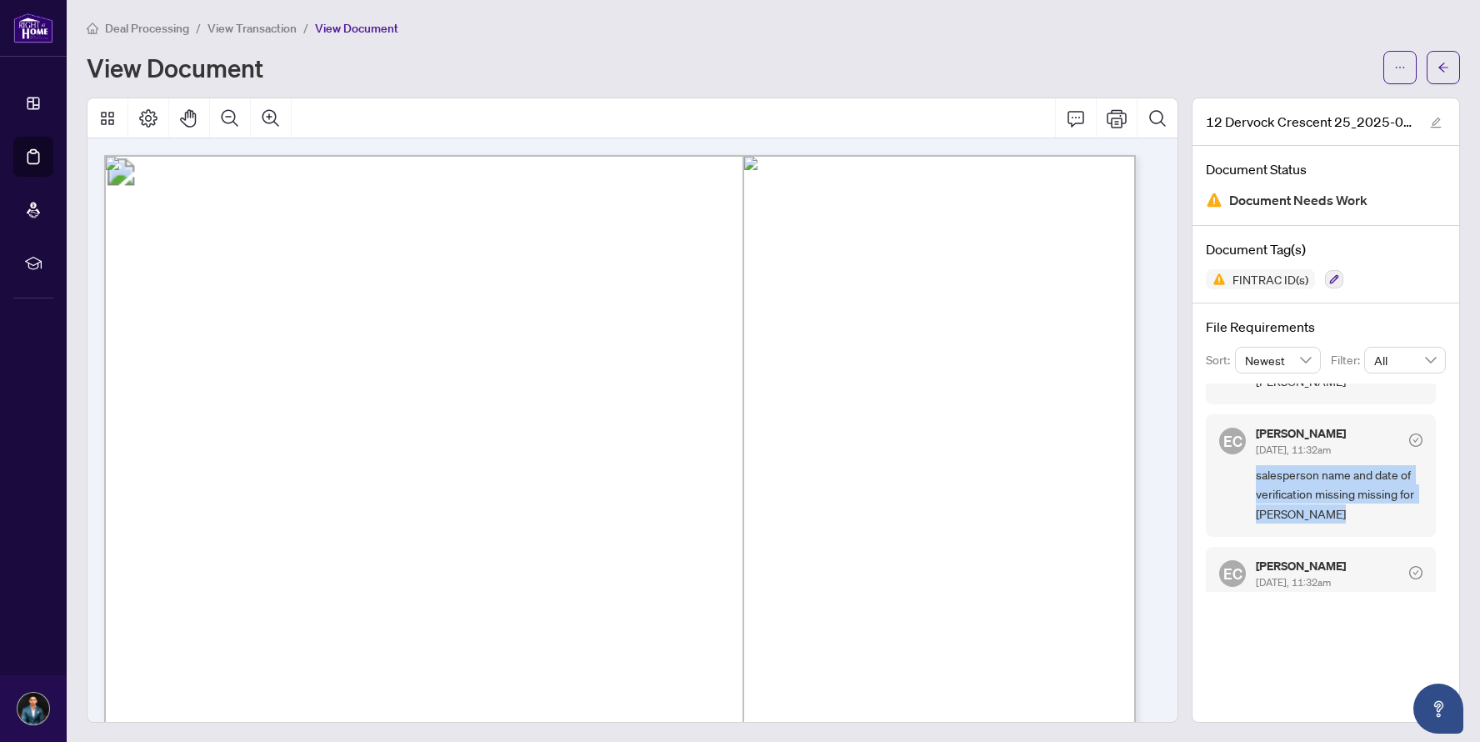
scroll to position [270, 0]
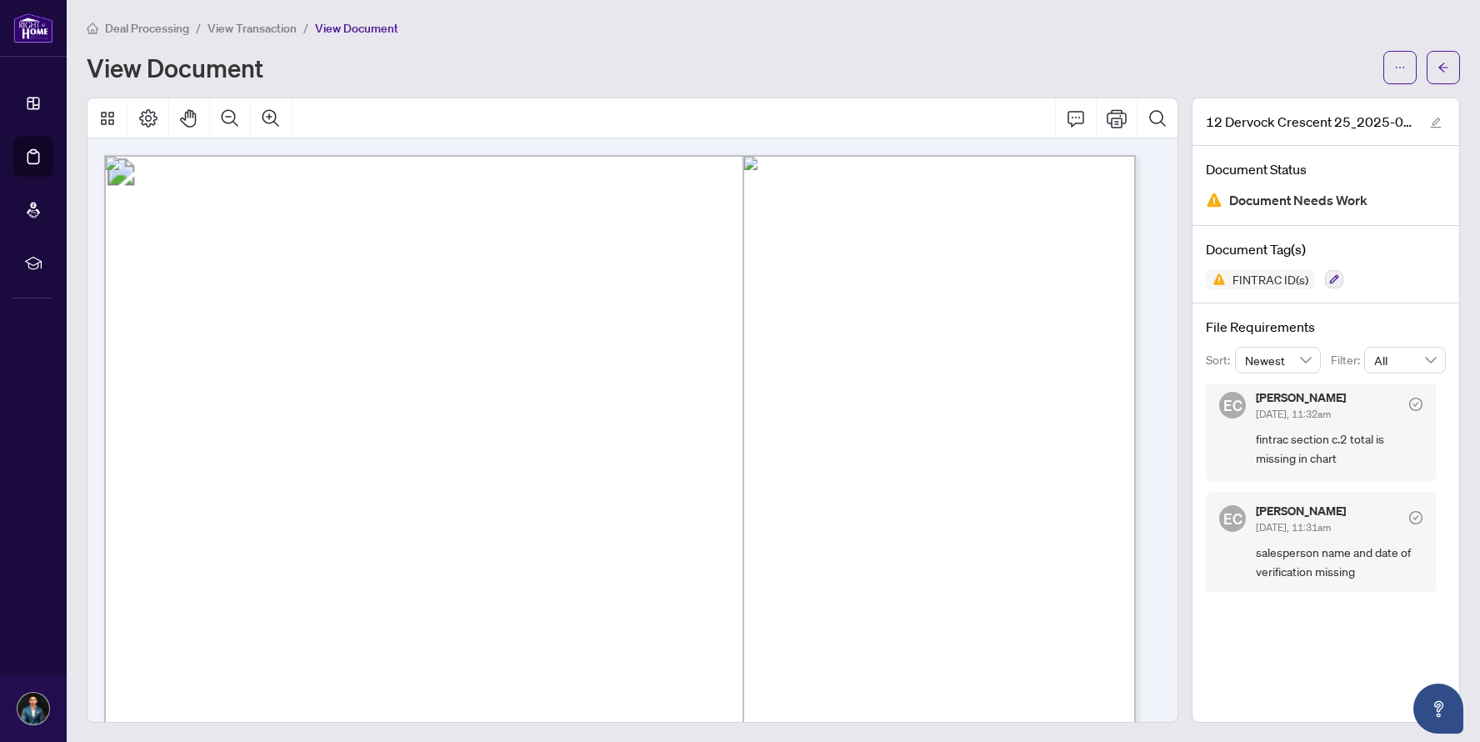
click at [456, 453] on span ". . . . . . . . . . . . . . . . . . . . . . . . . . . . . . . . . . . . . . . .…" at bounding box center [617, 454] width 883 height 2
click at [369, 473] on span "Sales Representative/Broker Name:" at bounding box center [272, 468] width 193 height 18
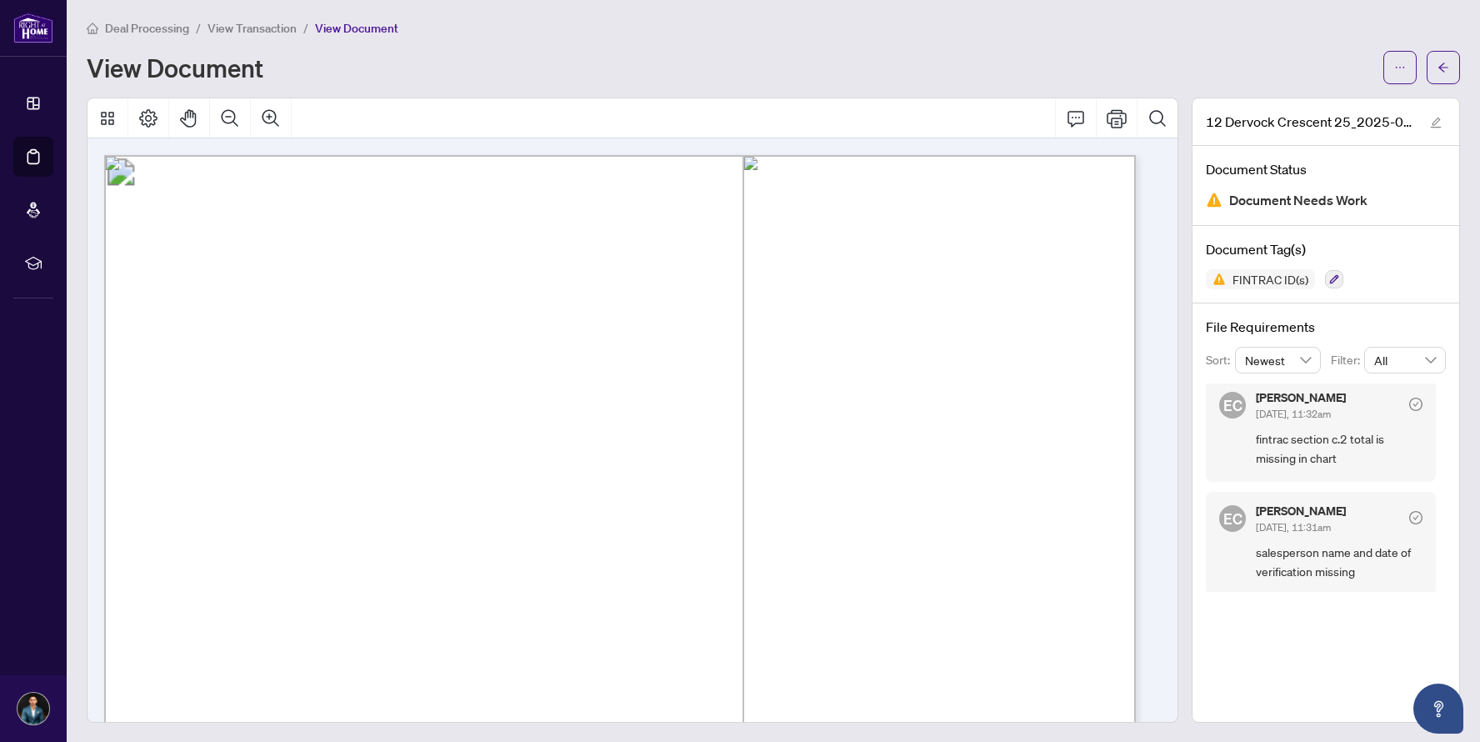
click at [369, 473] on span "Sales Representative/Broker Name:" at bounding box center [272, 468] width 193 height 18
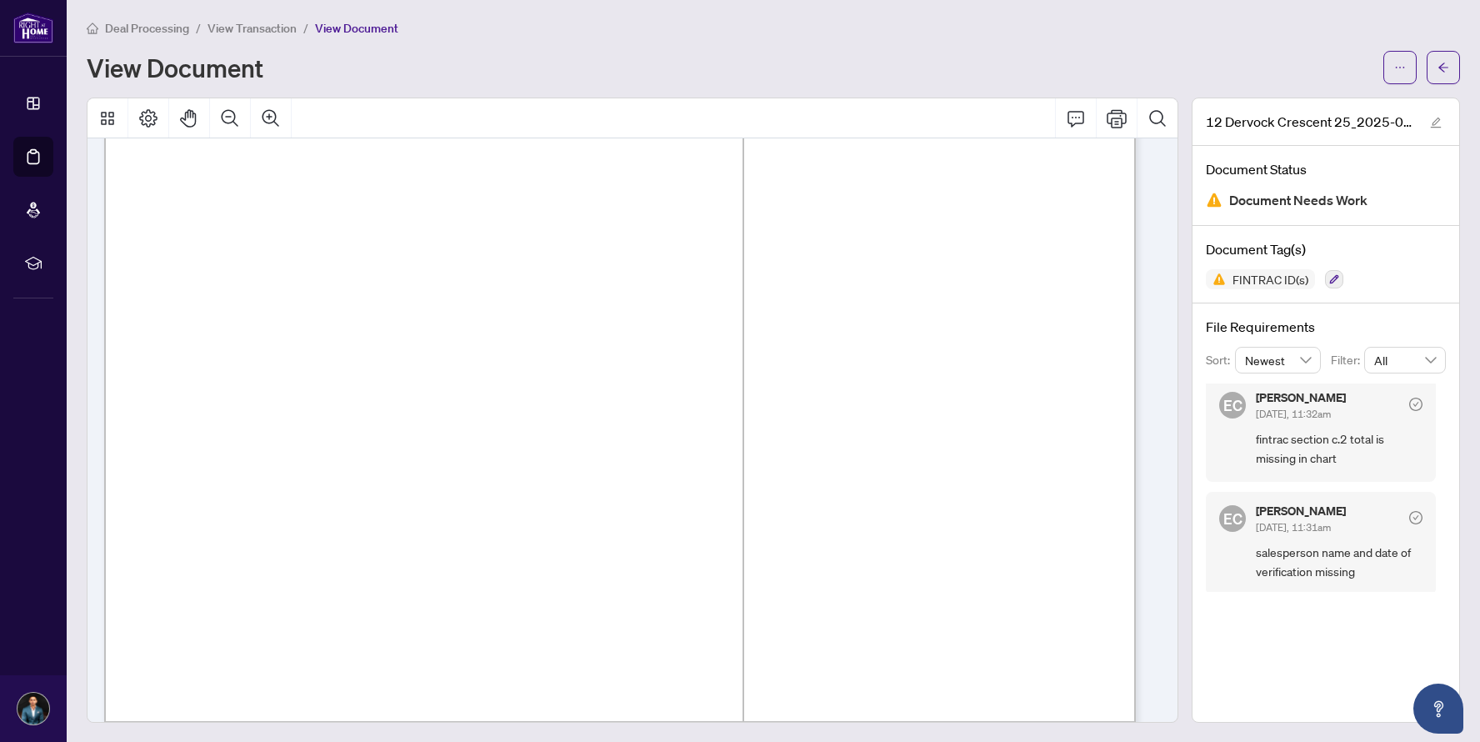
scroll to position [198, 0]
click at [1107, 119] on icon "Print" at bounding box center [1117, 118] width 20 height 18
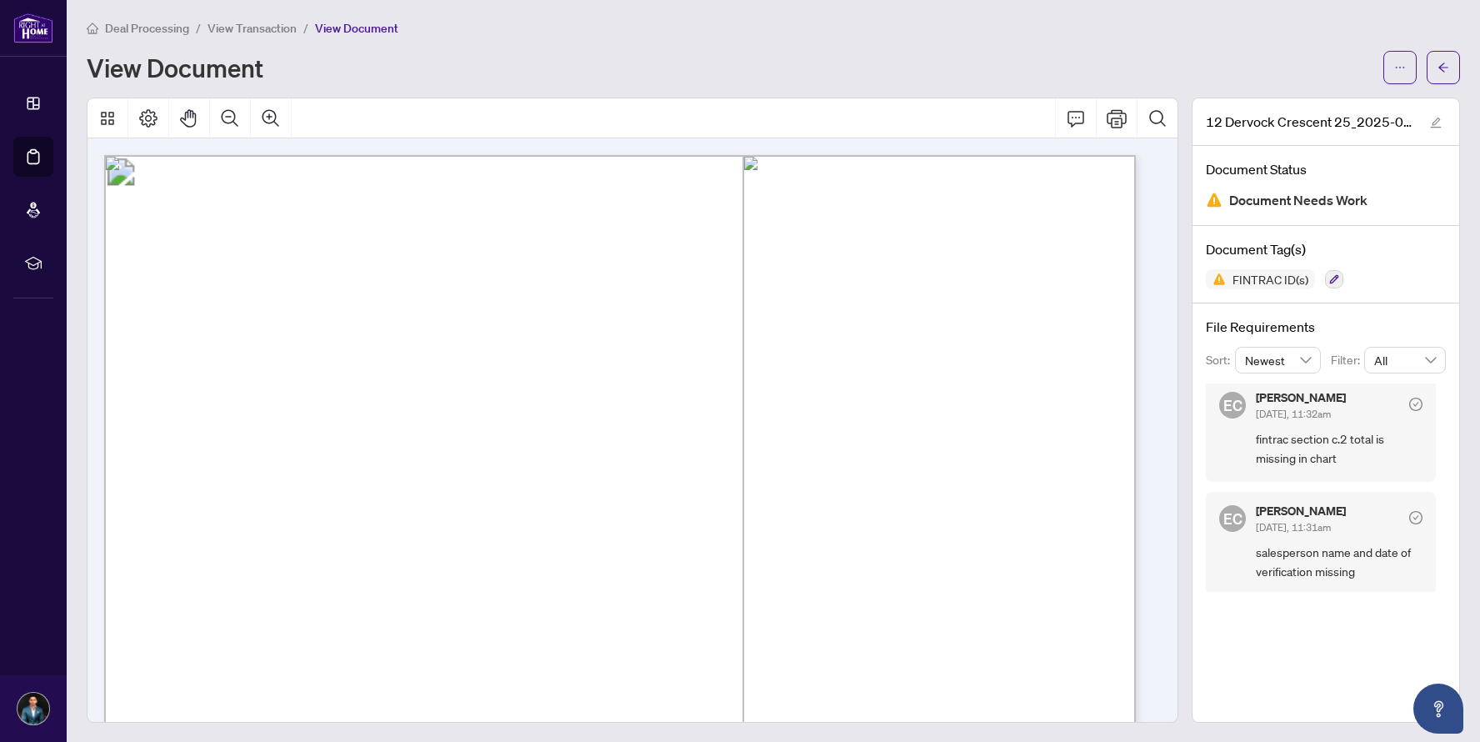
scroll to position [0, 0]
click at [1396, 64] on button "button" at bounding box center [1399, 69] width 33 height 33
click at [1299, 215] on span "Archive" at bounding box center [1327, 212] width 127 height 18
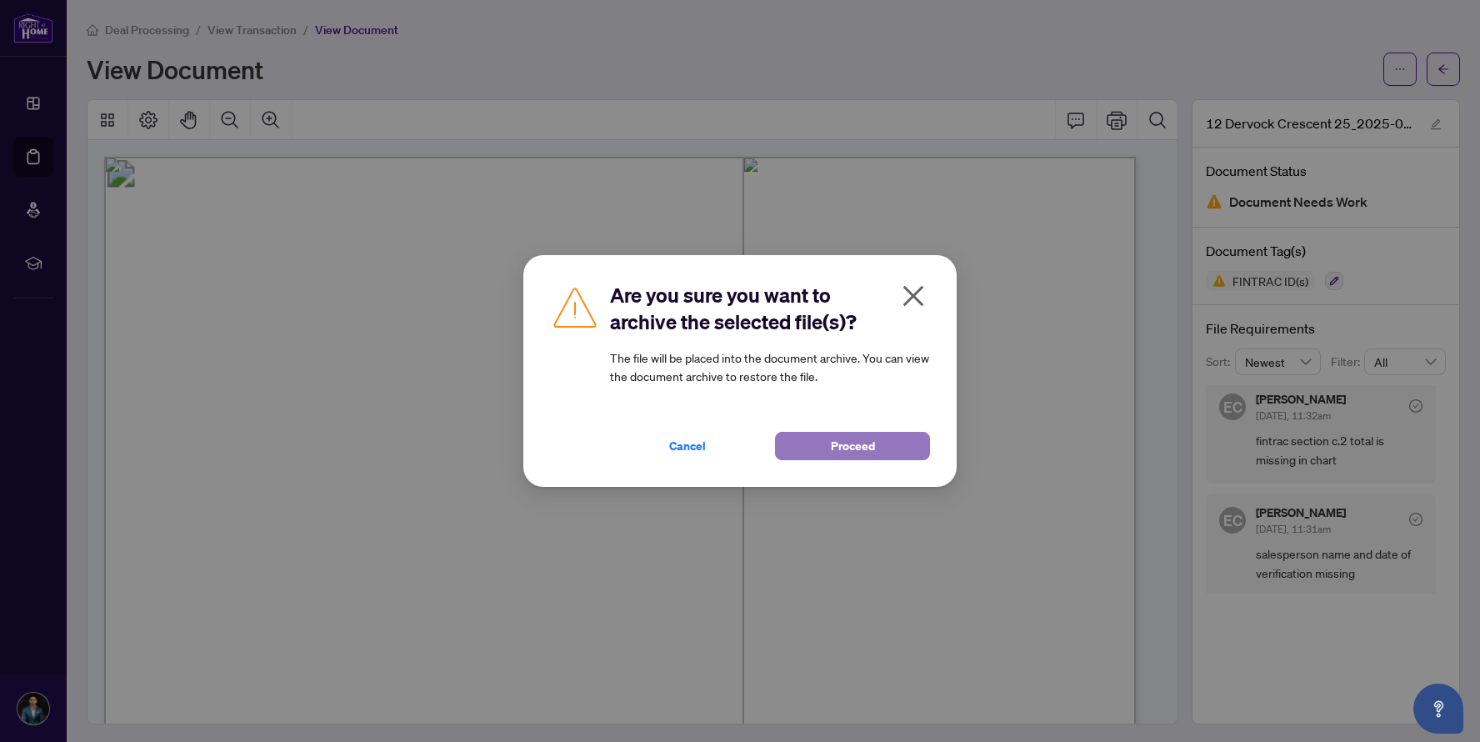
click at [903, 440] on button "Proceed" at bounding box center [852, 446] width 155 height 28
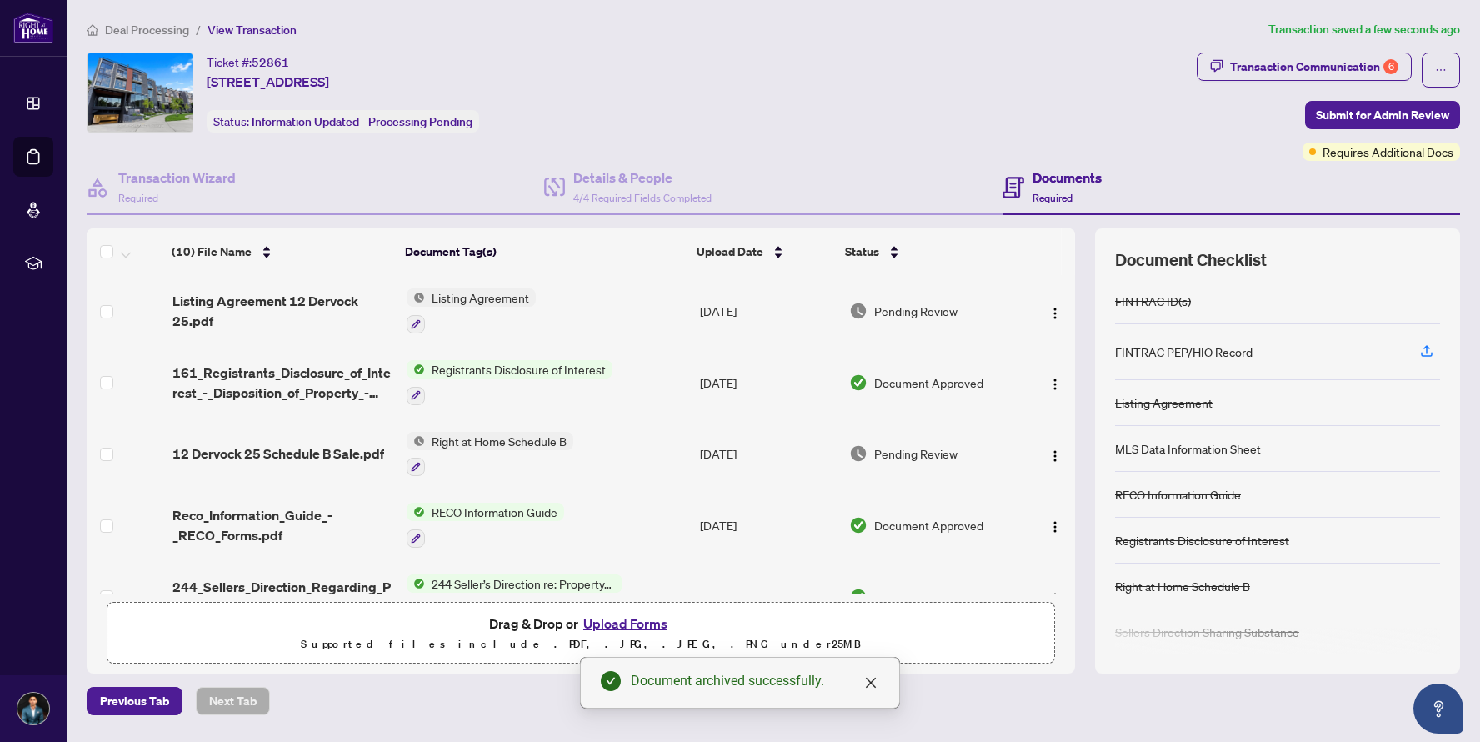
click at [1214, 355] on div "FINTRAC PEP/HIO Record" at bounding box center [1184, 352] width 138 height 18
click at [1429, 350] on icon "button" at bounding box center [1426, 350] width 15 height 15
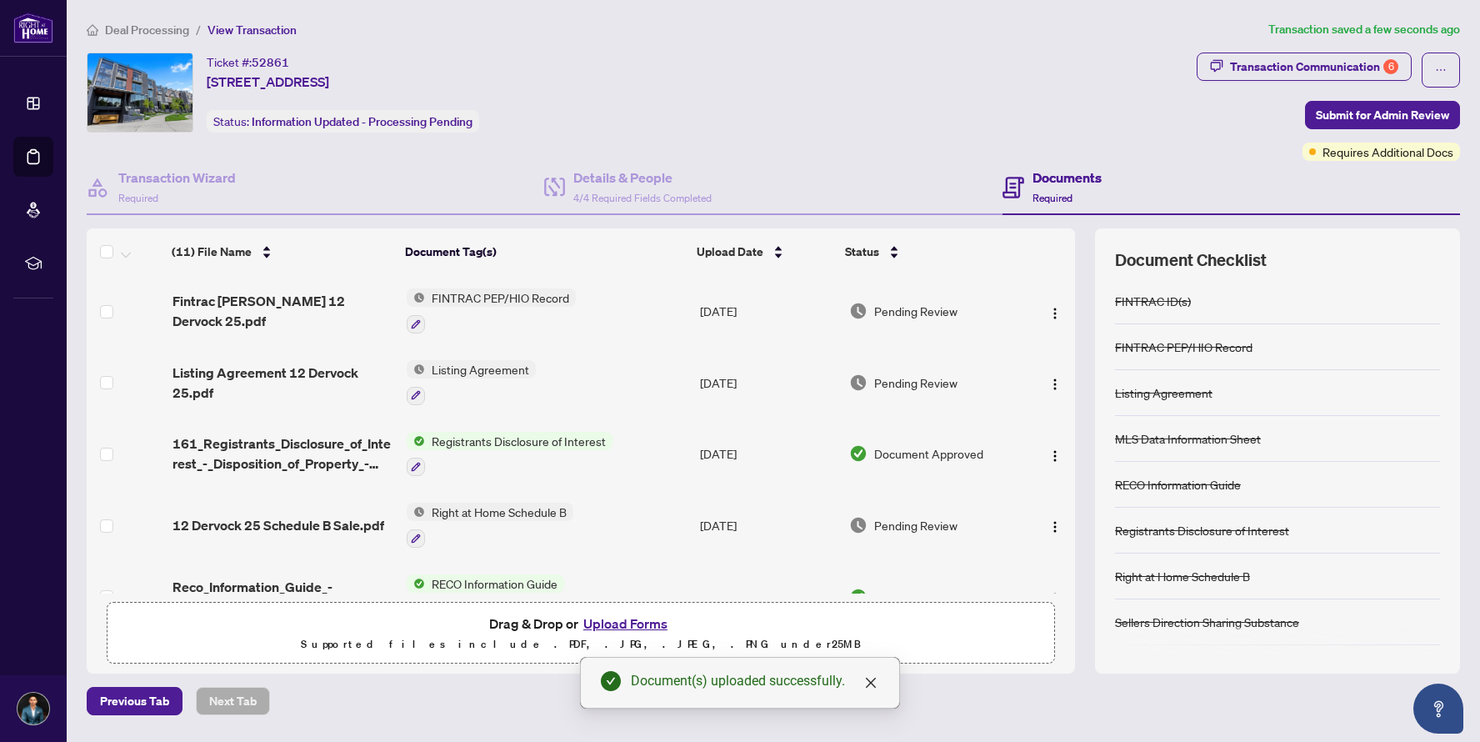
click at [526, 445] on span "Registrants Disclosure of Interest" at bounding box center [519, 441] width 188 height 18
click at [1035, 446] on div at bounding box center [1049, 453] width 38 height 27
click at [1052, 451] on img "button" at bounding box center [1054, 455] width 13 height 13
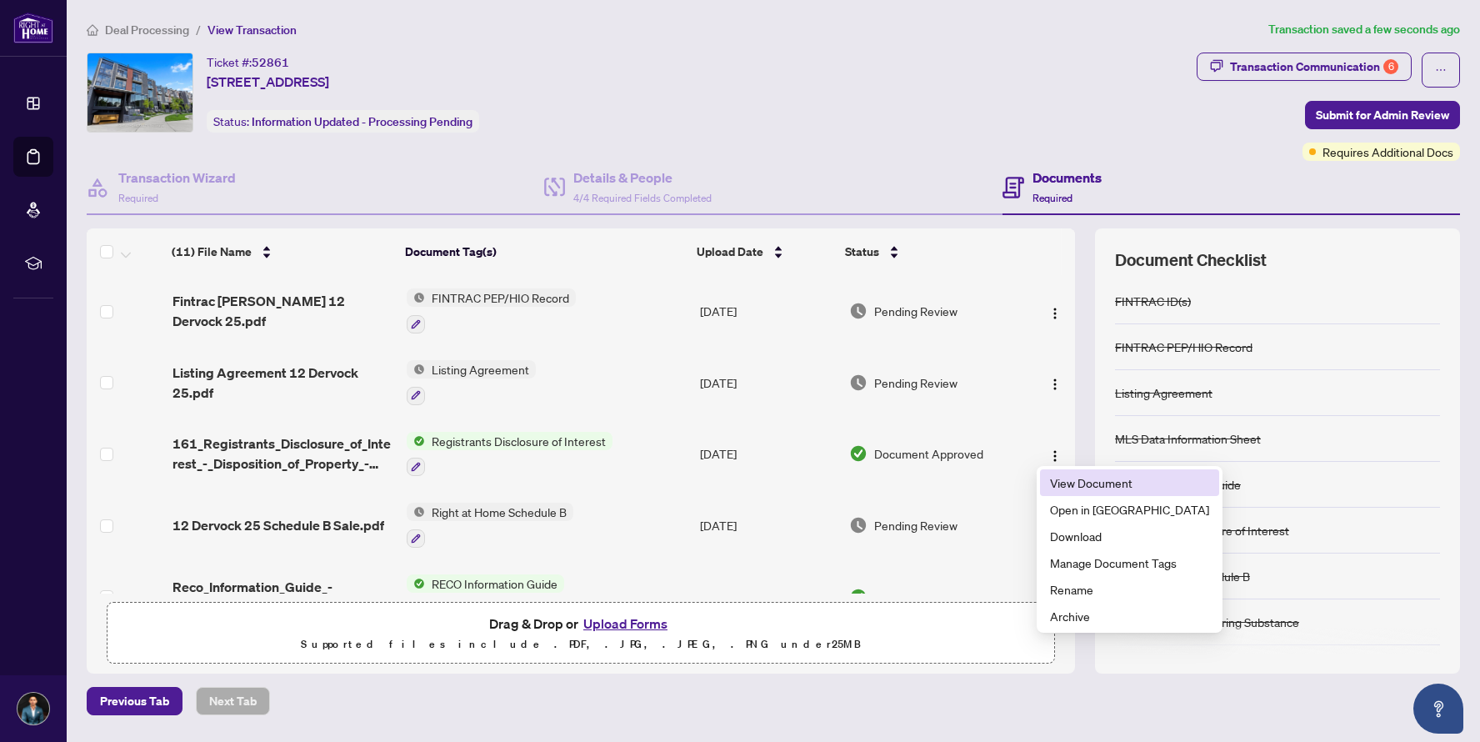
click at [1066, 479] on span "View Document" at bounding box center [1129, 482] width 159 height 18
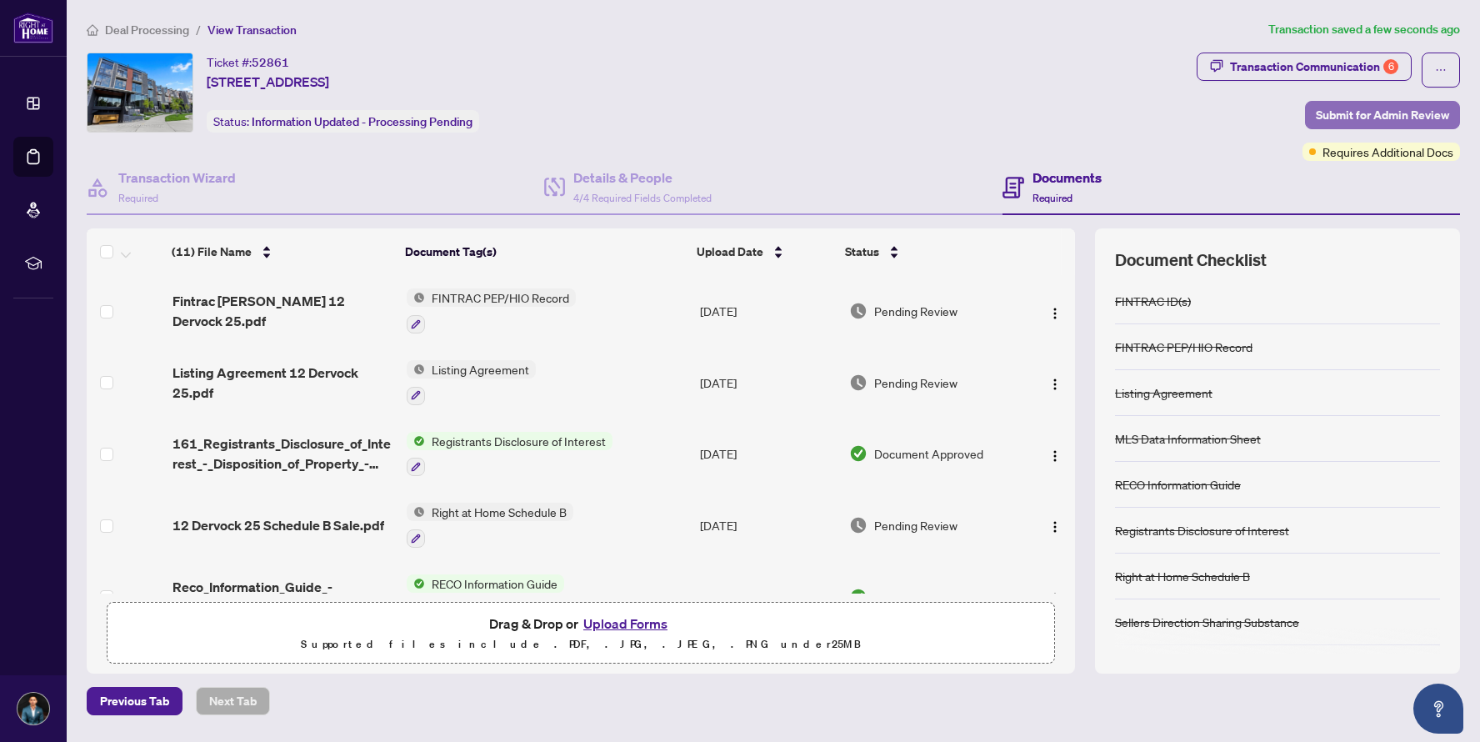
click at [1383, 118] on span "Submit for Admin Review" at bounding box center [1382, 115] width 133 height 27
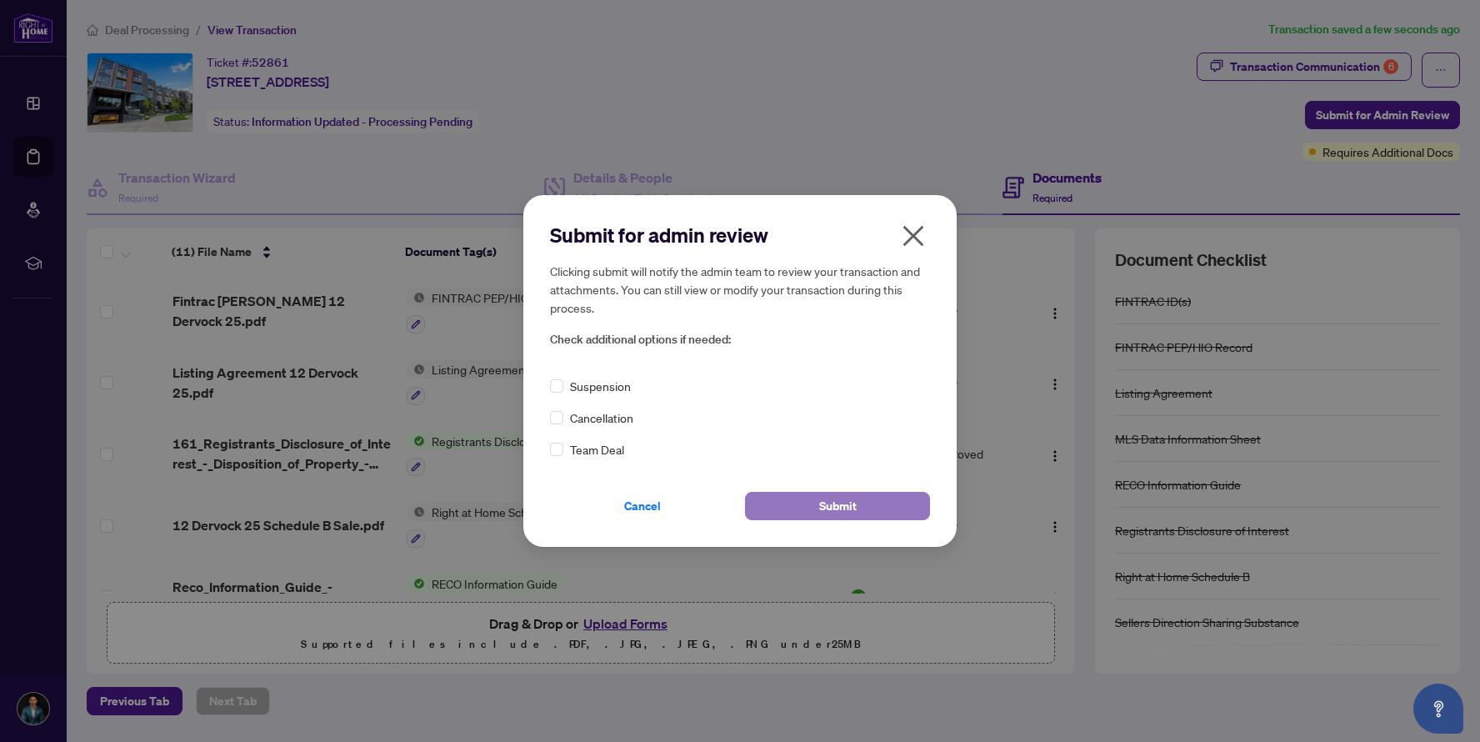
click at [823, 509] on span "Submit" at bounding box center [838, 506] width 38 height 27
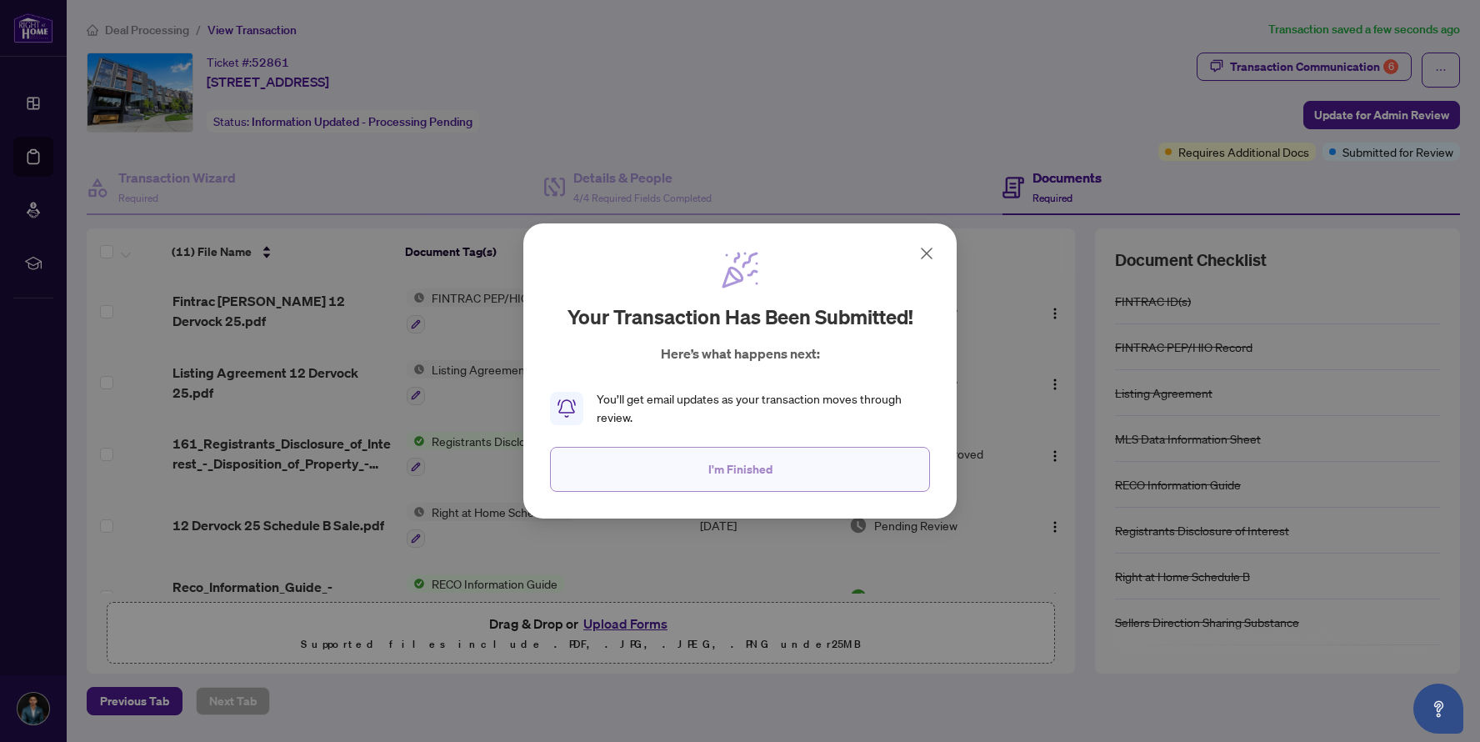
click at [816, 478] on button "I'm Finished" at bounding box center [740, 469] width 380 height 45
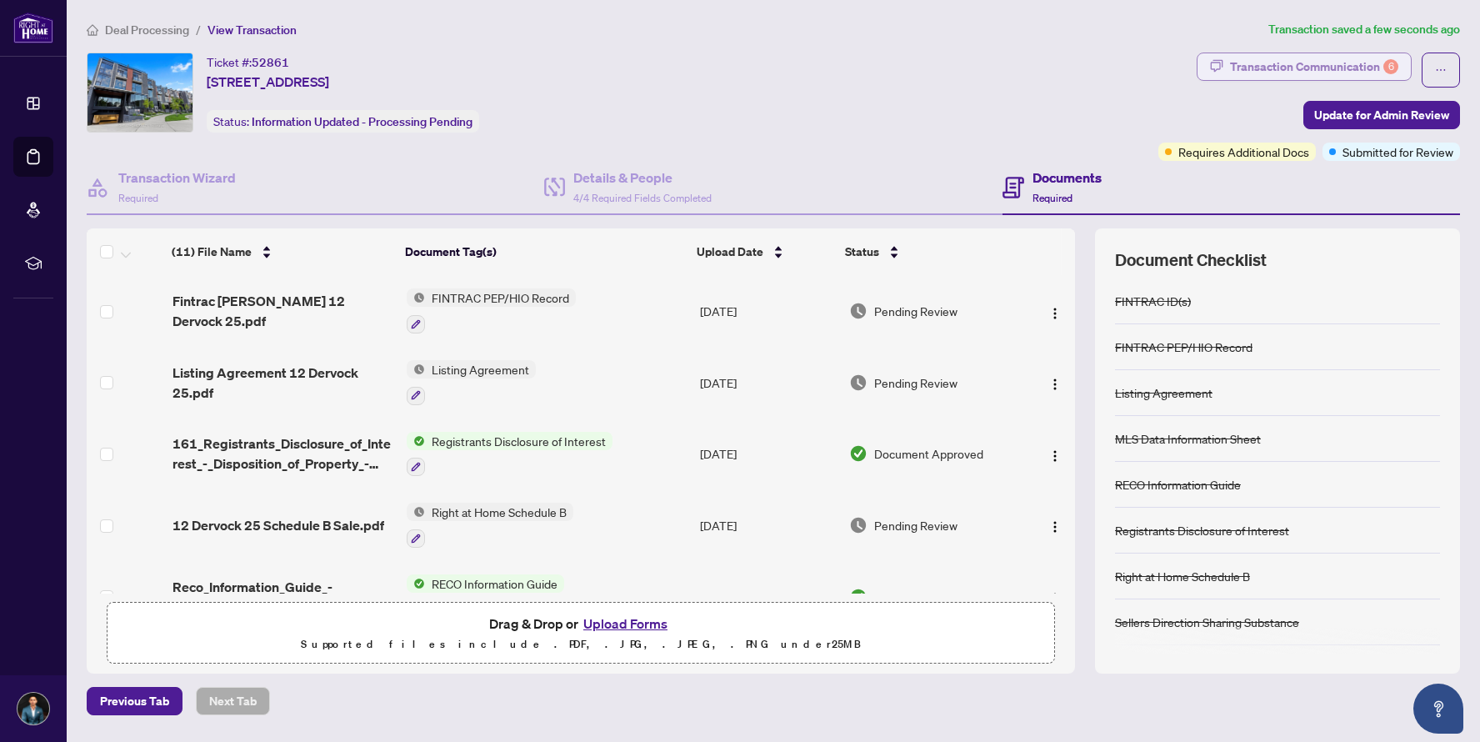
click at [1324, 68] on div "Transaction Communication 6" at bounding box center [1314, 66] width 168 height 27
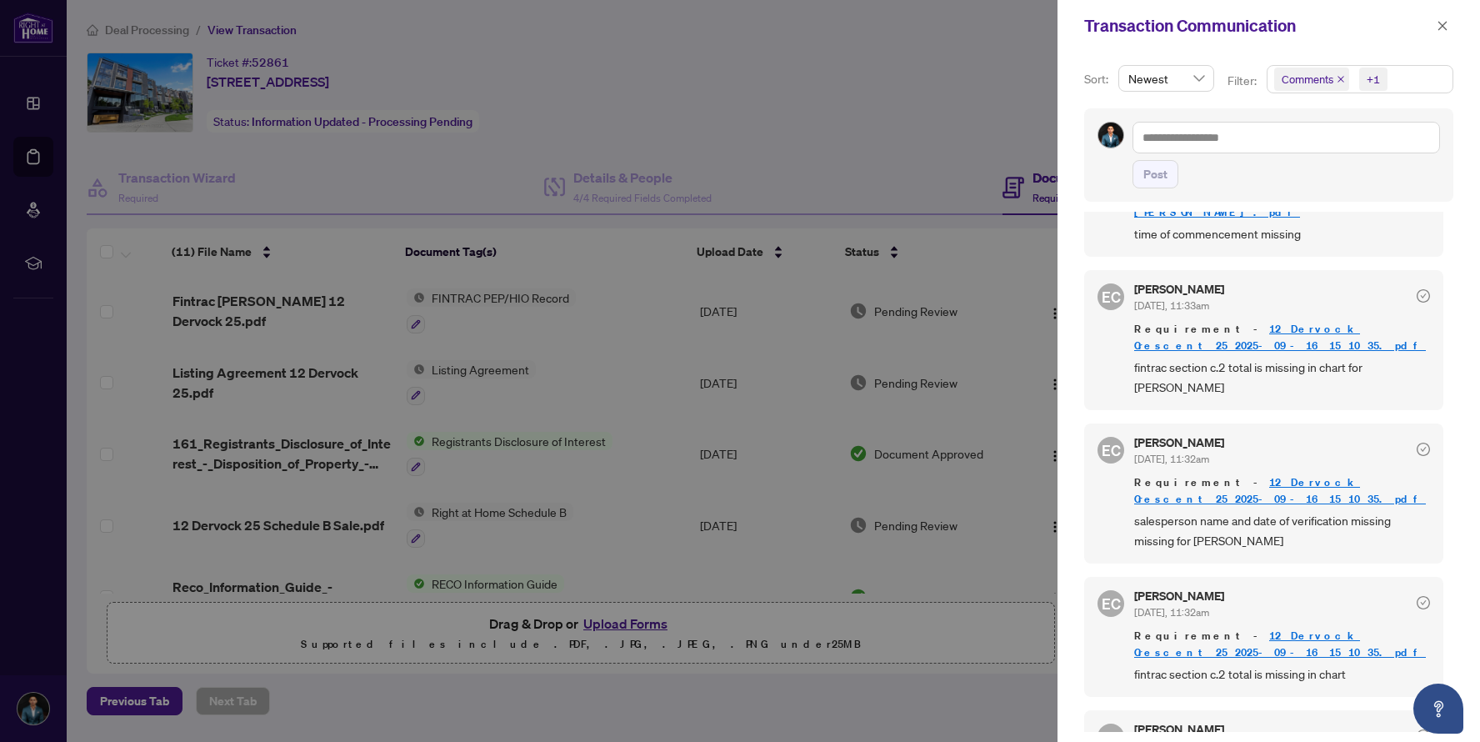
scroll to position [385, 0]
